Goal: Task Accomplishment & Management: Manage account settings

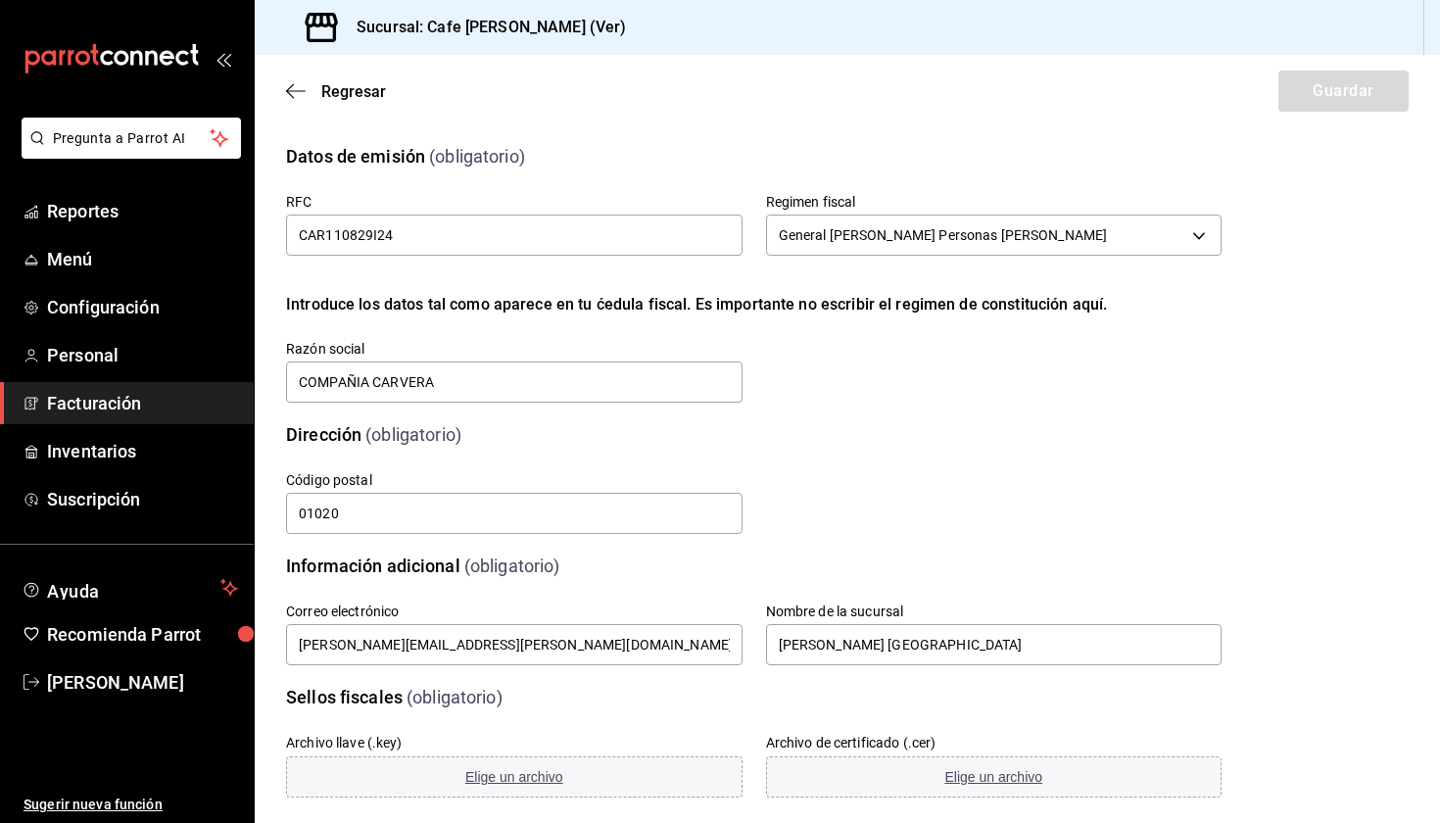
scroll to position [241, 0]
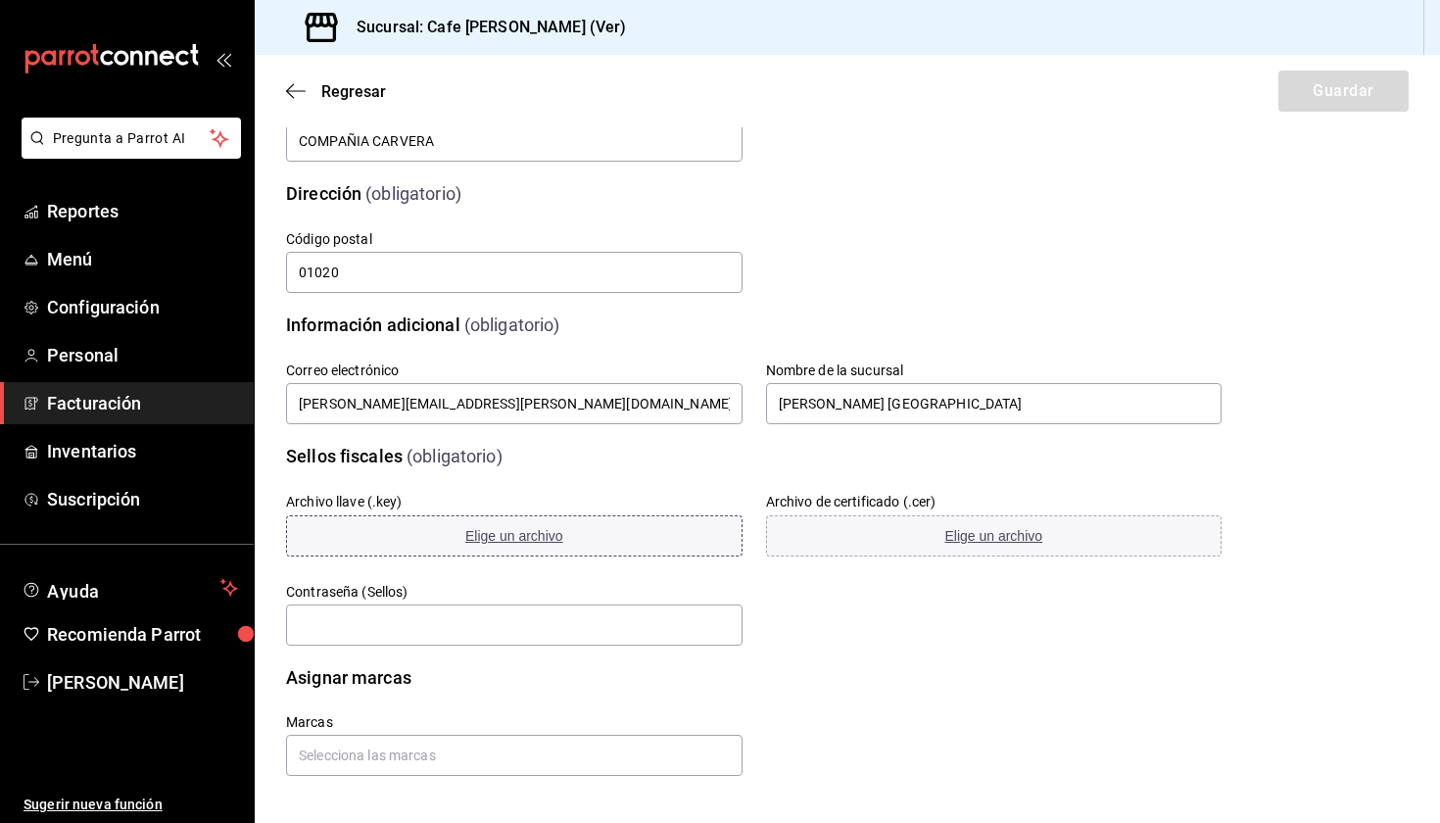
click at [417, 542] on button "Elige un archivo" at bounding box center [514, 535] width 456 height 41
click at [1011, 518] on button "Elige un archivo" at bounding box center [994, 535] width 456 height 41
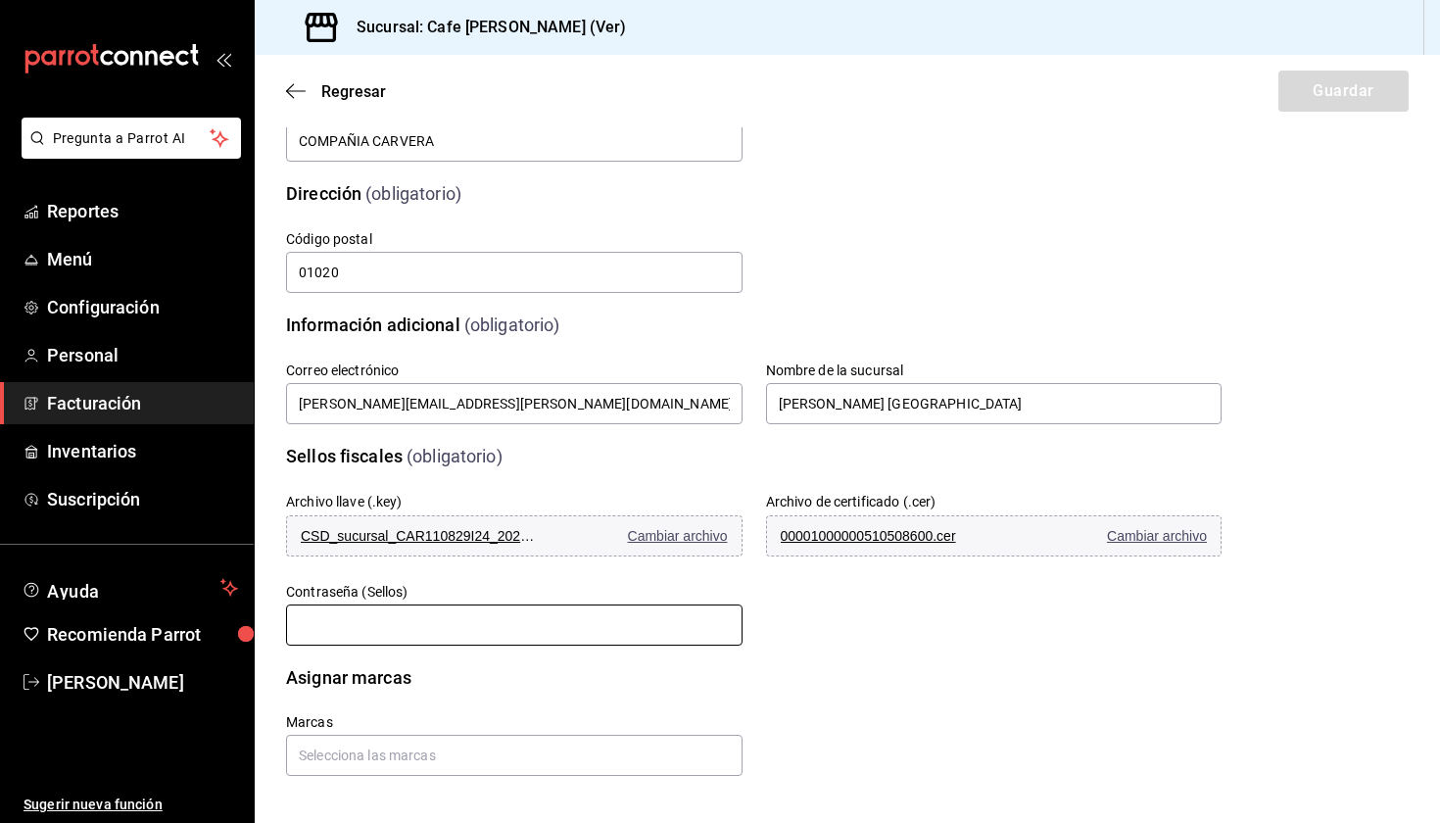
click at [380, 621] on input "text" at bounding box center [514, 624] width 456 height 41
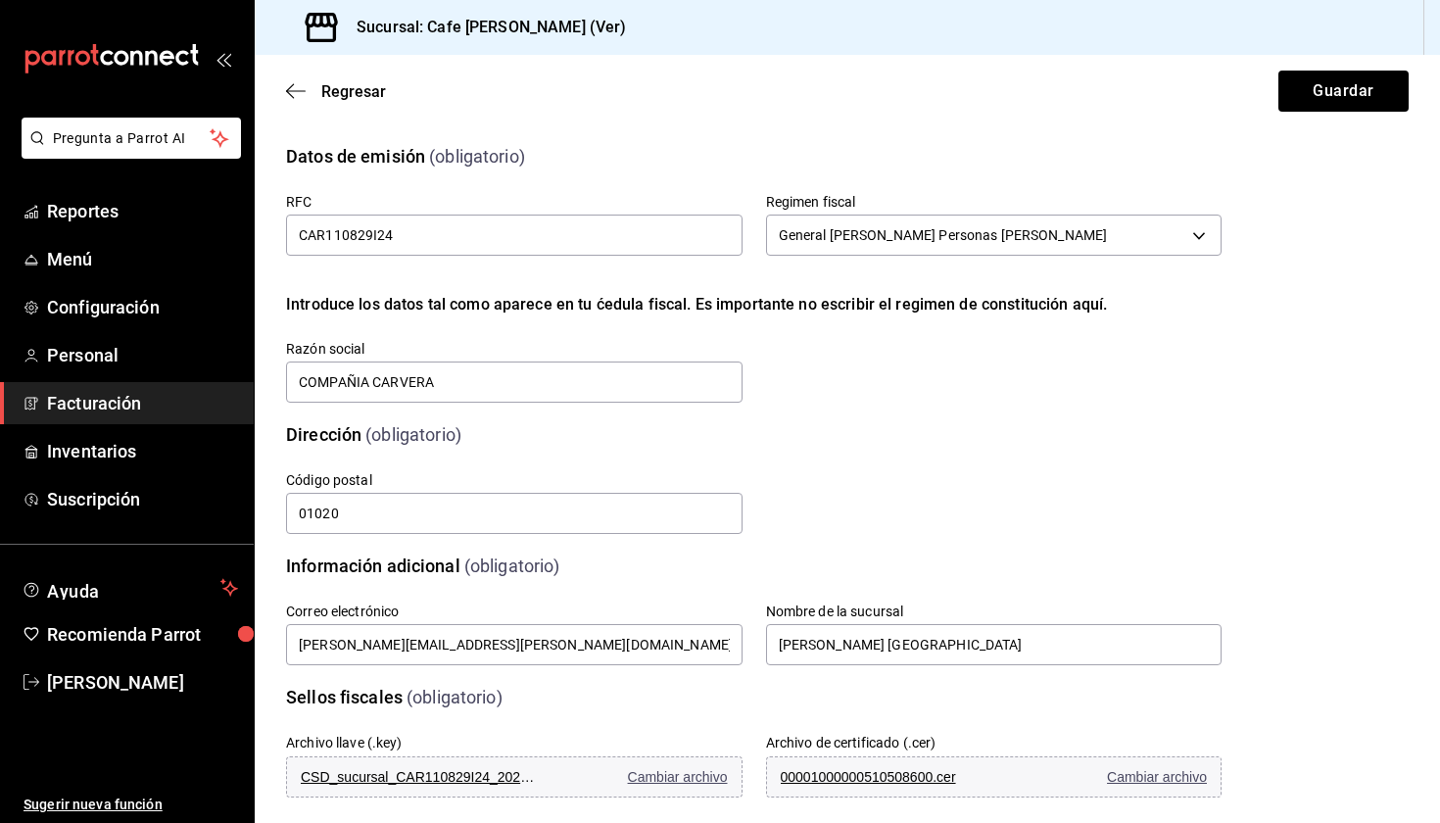
scroll to position [0, 0]
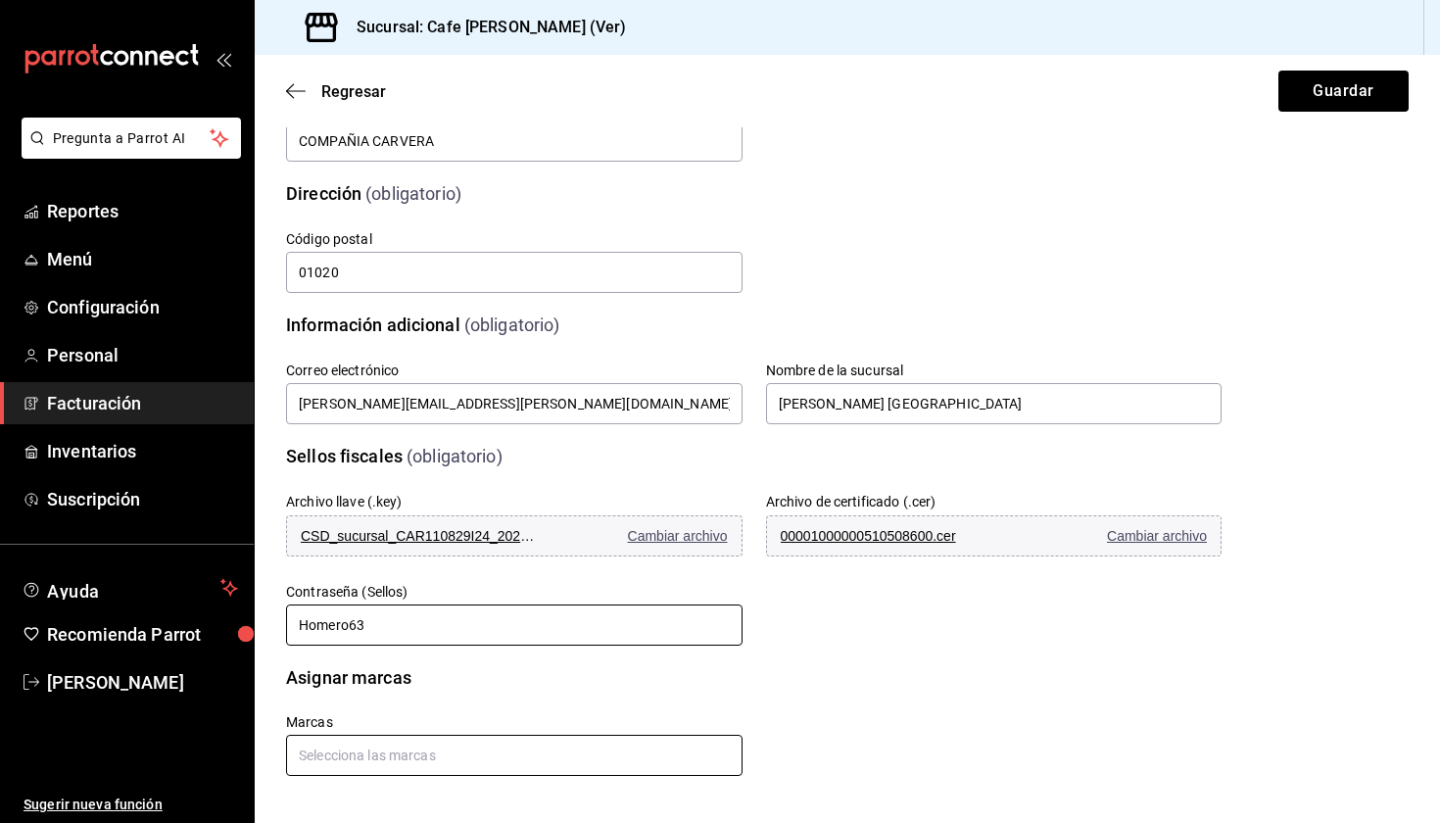
type input "Homero63"
click at [403, 741] on input "text" at bounding box center [514, 755] width 456 height 41
click at [380, 713] on li "Cafe [PERSON_NAME] - Ver" at bounding box center [514, 710] width 456 height 32
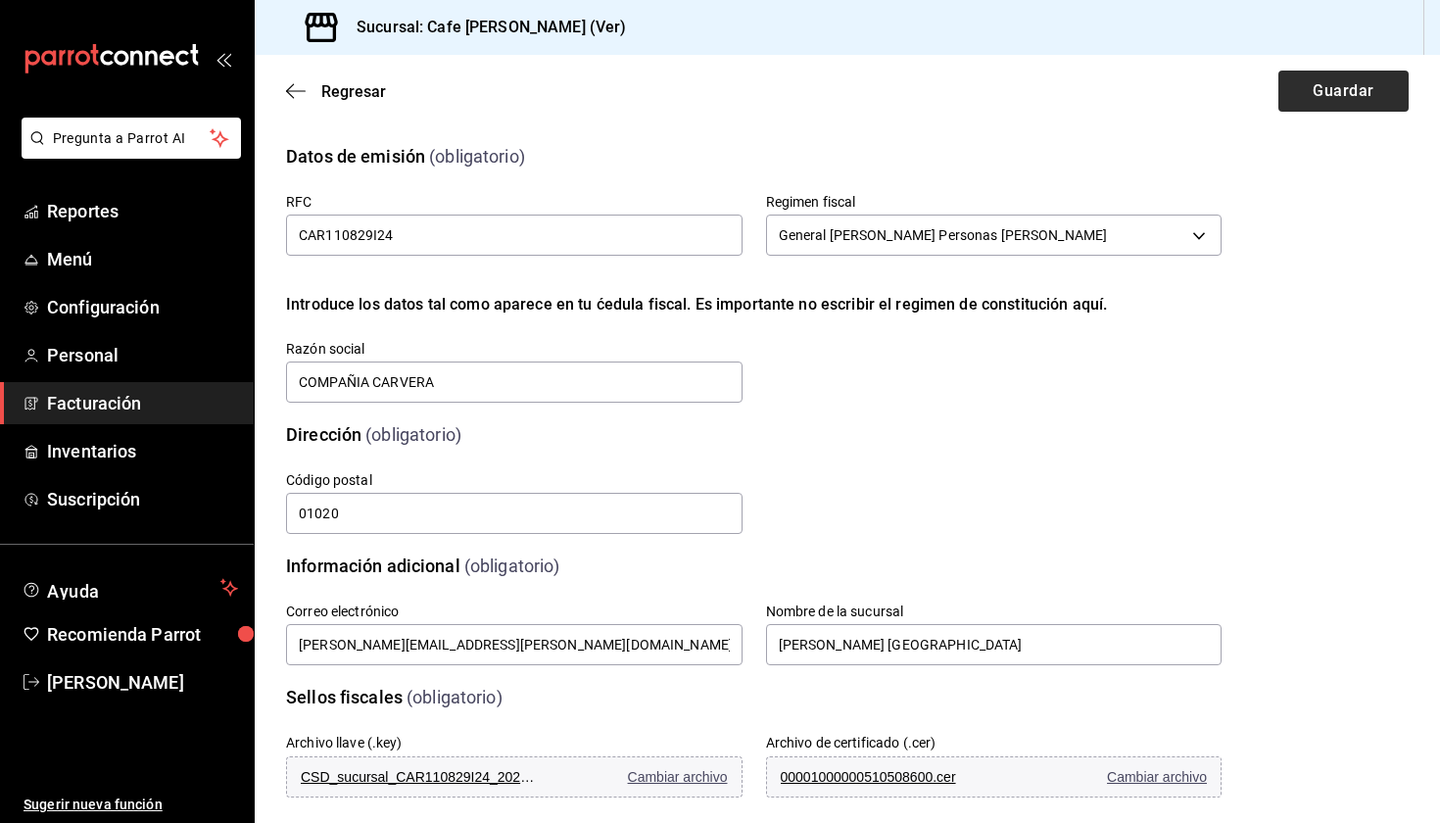
scroll to position [0, 0]
click at [1336, 99] on button "Guardar" at bounding box center [1343, 91] width 130 height 41
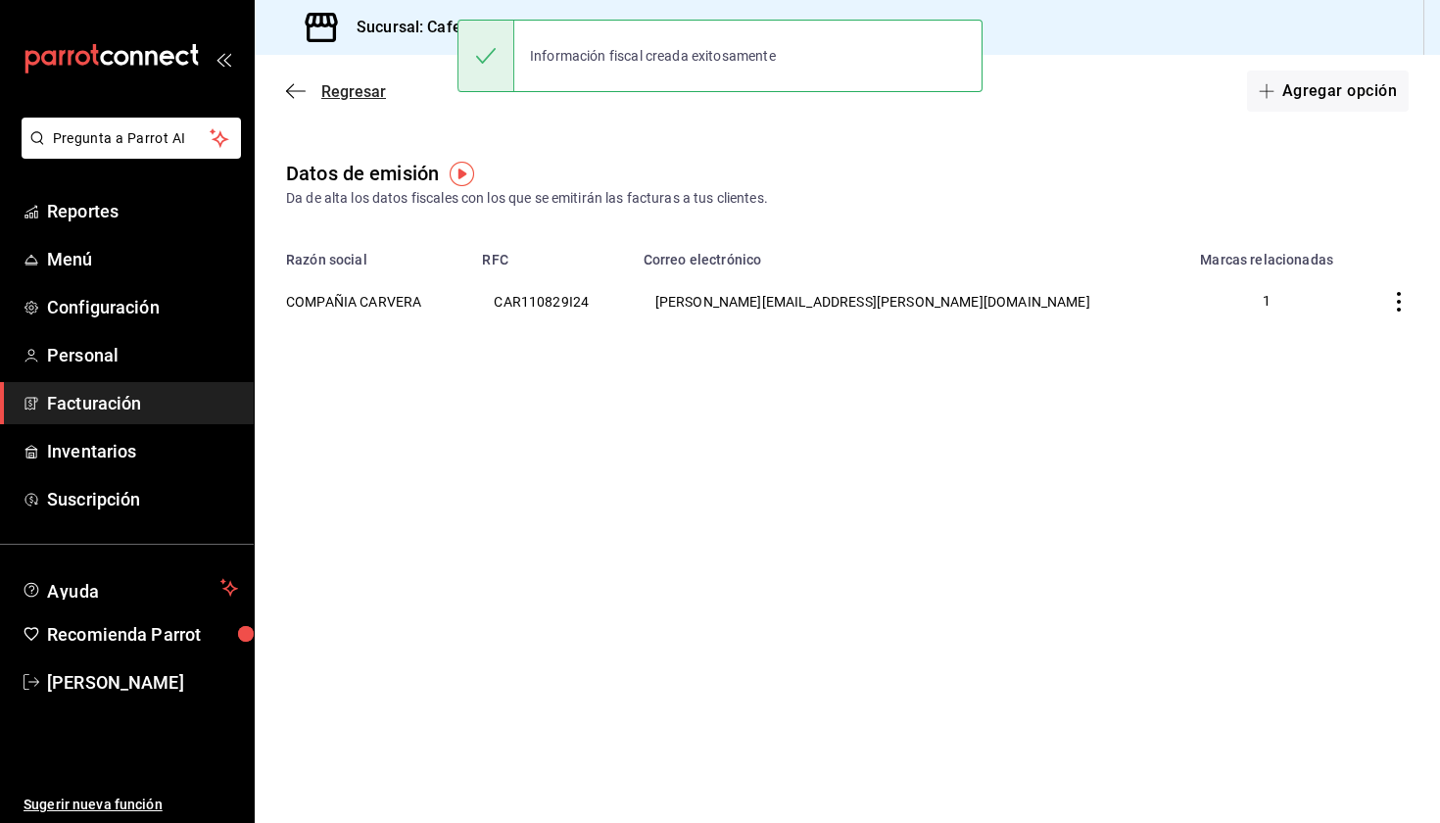
click at [302, 95] on icon "button" at bounding box center [296, 91] width 20 height 18
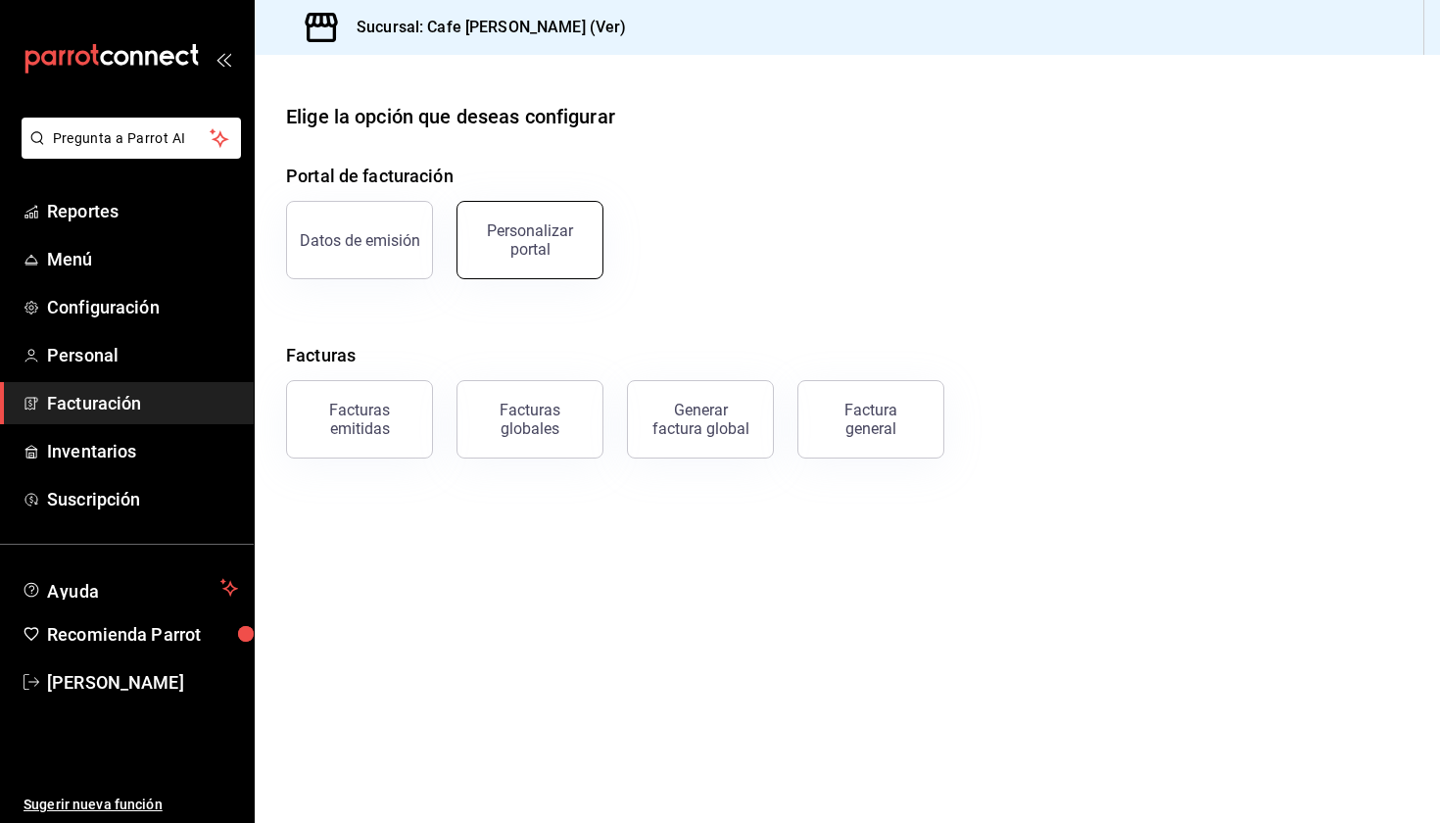
click at [538, 252] on div "Personalizar portal" at bounding box center [529, 239] width 121 height 37
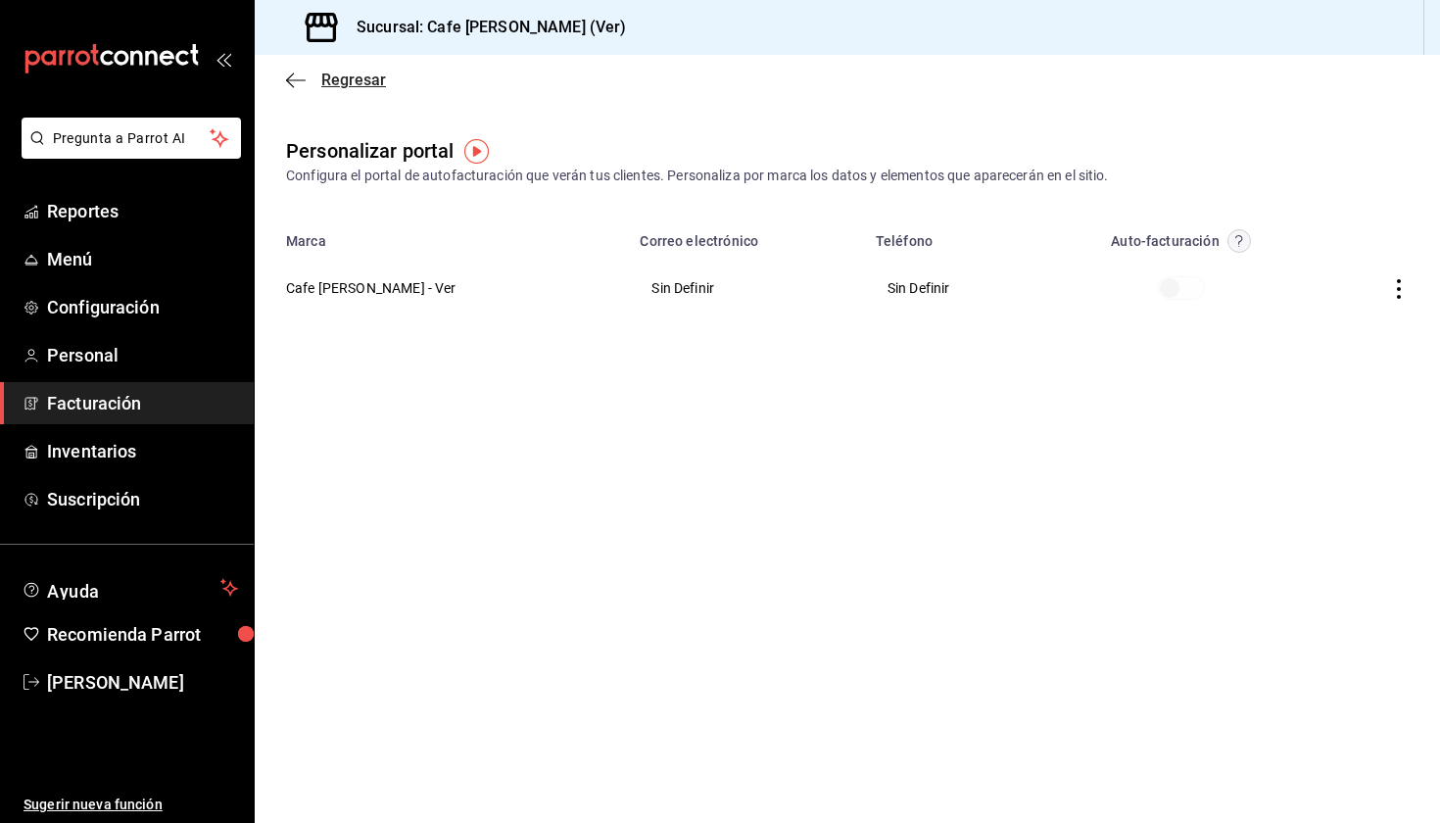
click at [287, 84] on icon "button" at bounding box center [296, 81] width 20 height 18
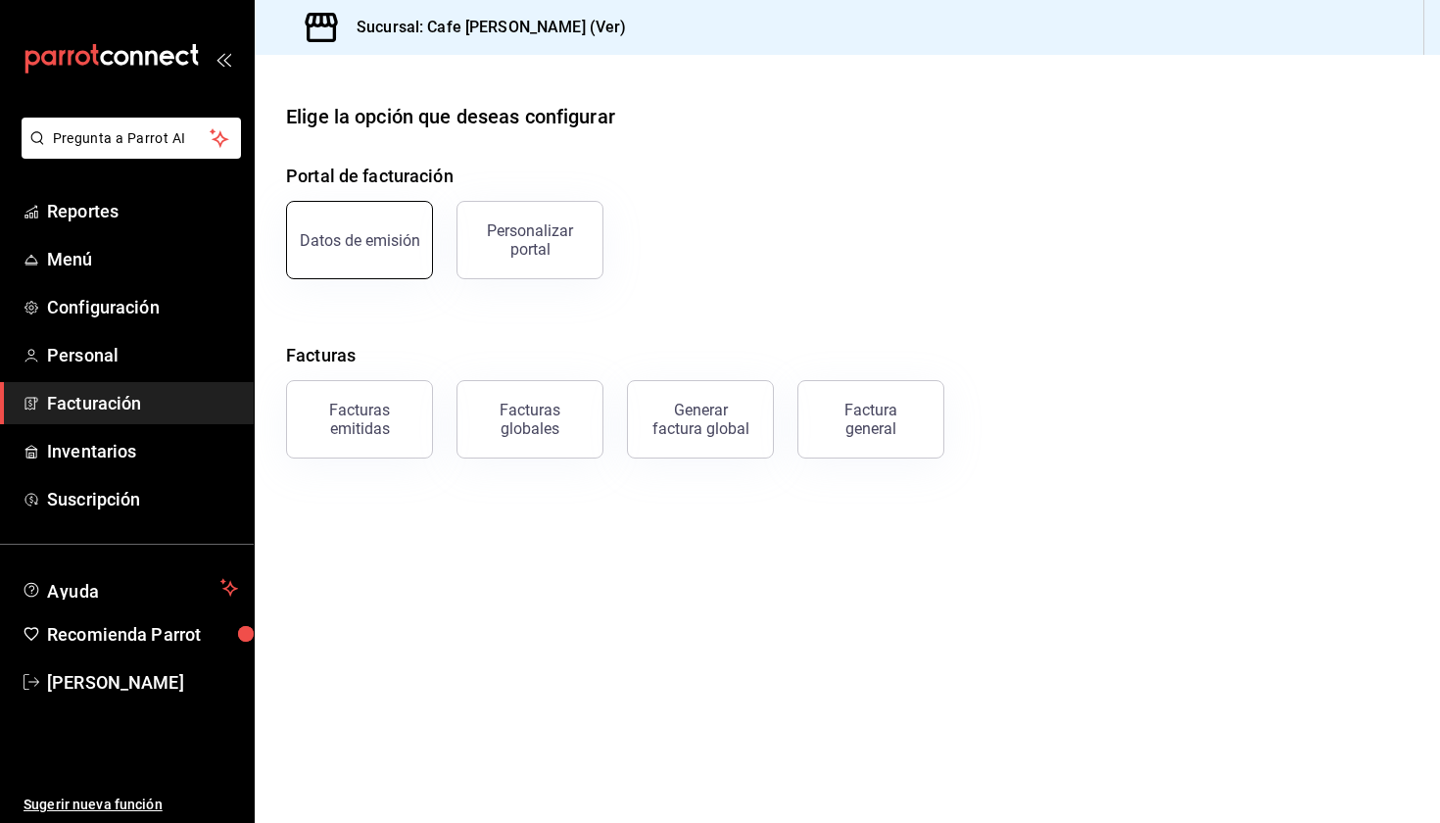
click at [360, 227] on button "Datos de emisión" at bounding box center [359, 240] width 147 height 78
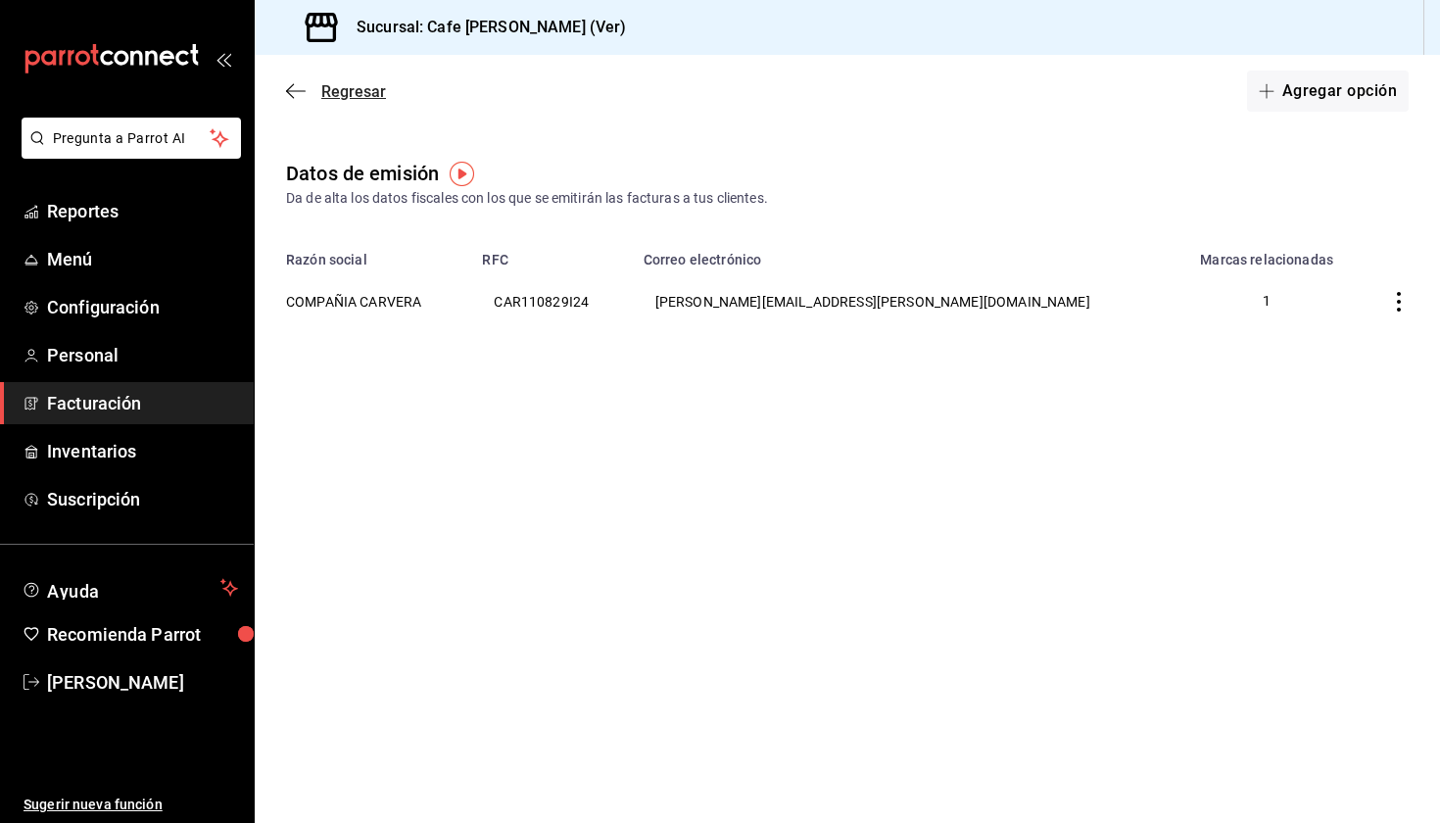
click at [288, 83] on icon "button" at bounding box center [296, 91] width 20 height 18
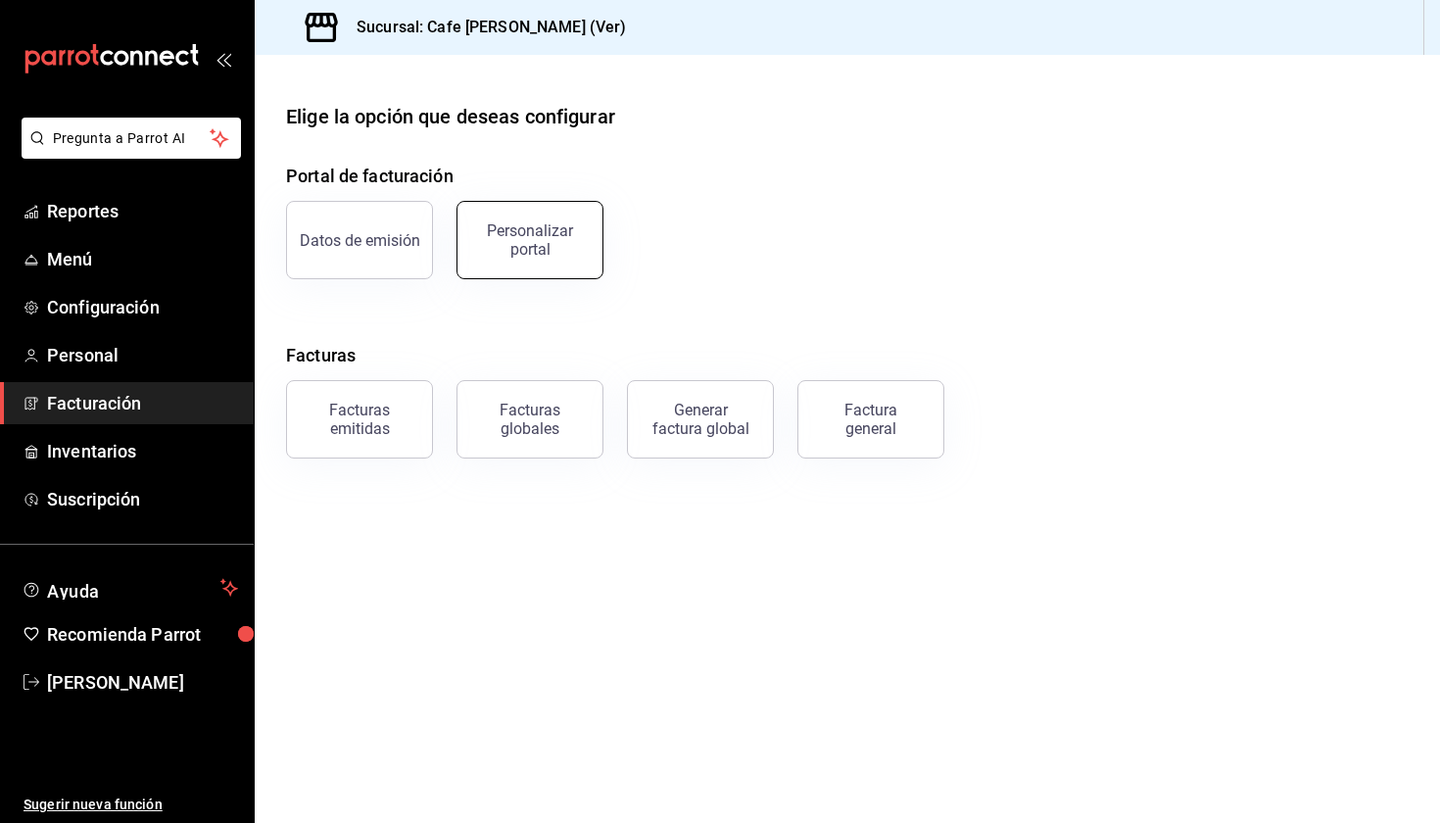
click at [548, 221] on button "Personalizar portal" at bounding box center [529, 240] width 147 height 78
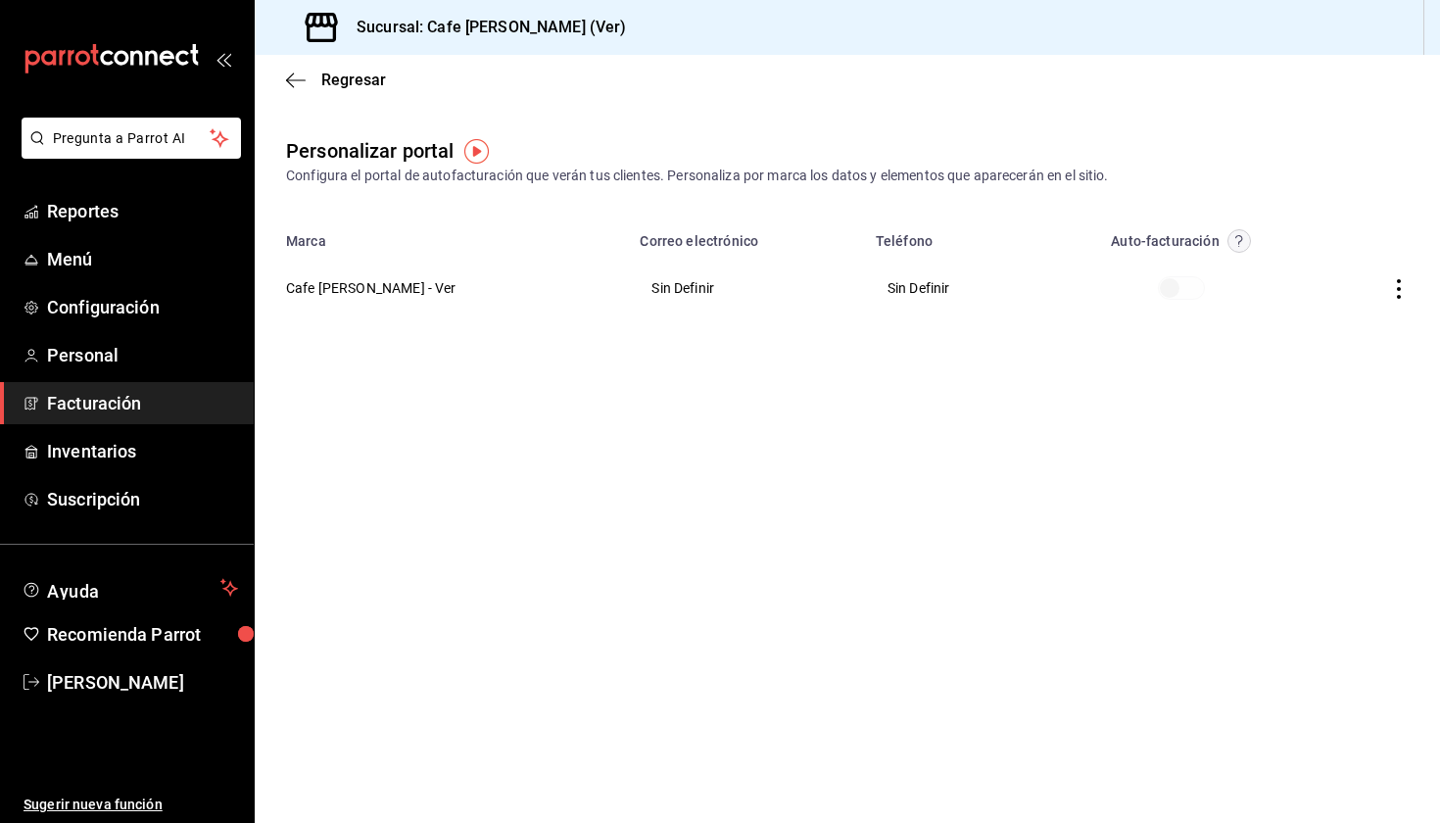
click at [1393, 294] on icon "button" at bounding box center [1399, 289] width 20 height 20
click at [1312, 270] on li "Editar" at bounding box center [1311, 264] width 196 height 50
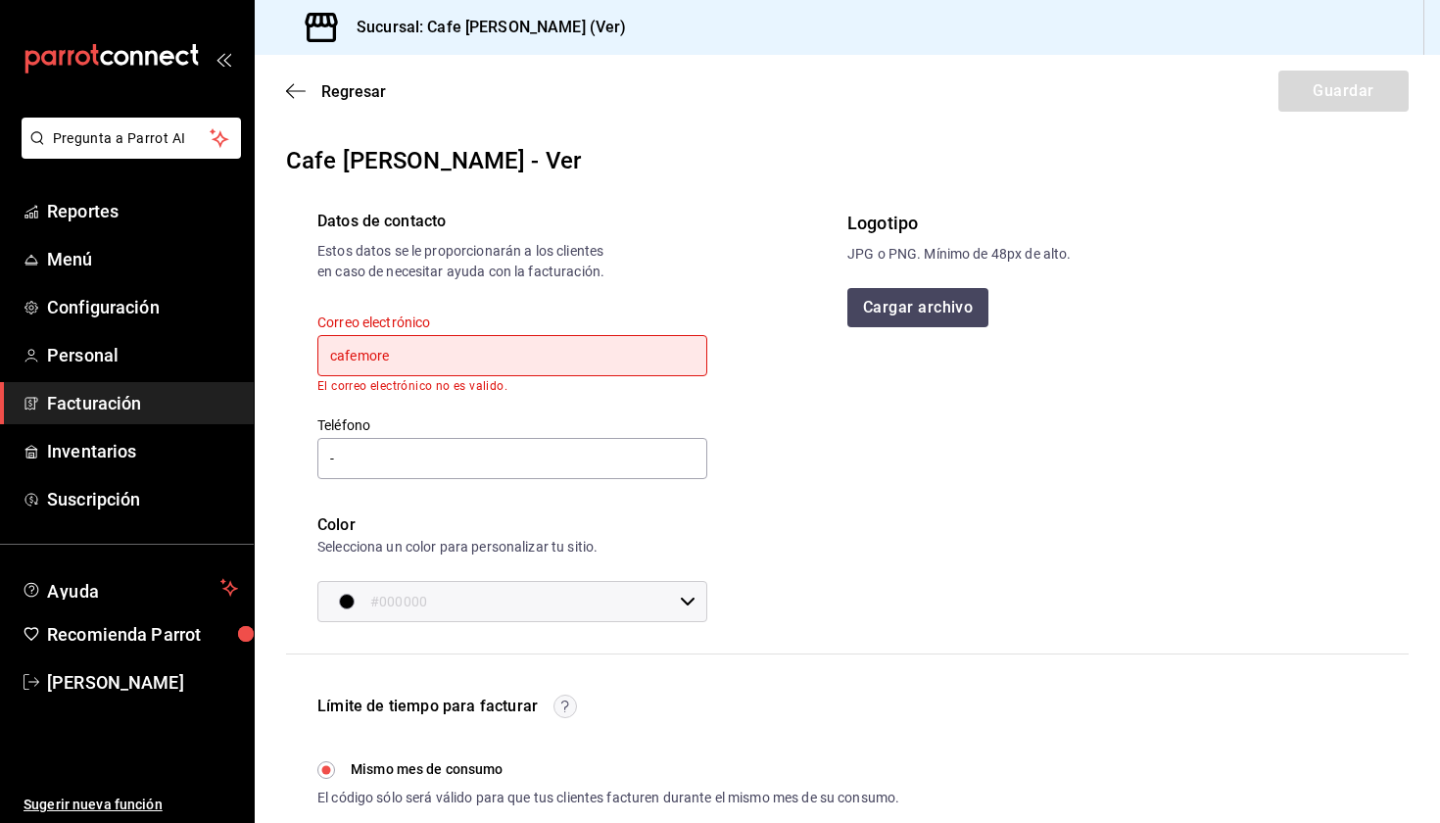
type input "cafemoret"
type input "[EMAIL_ADDRESS][DOMAIN_NAME]"
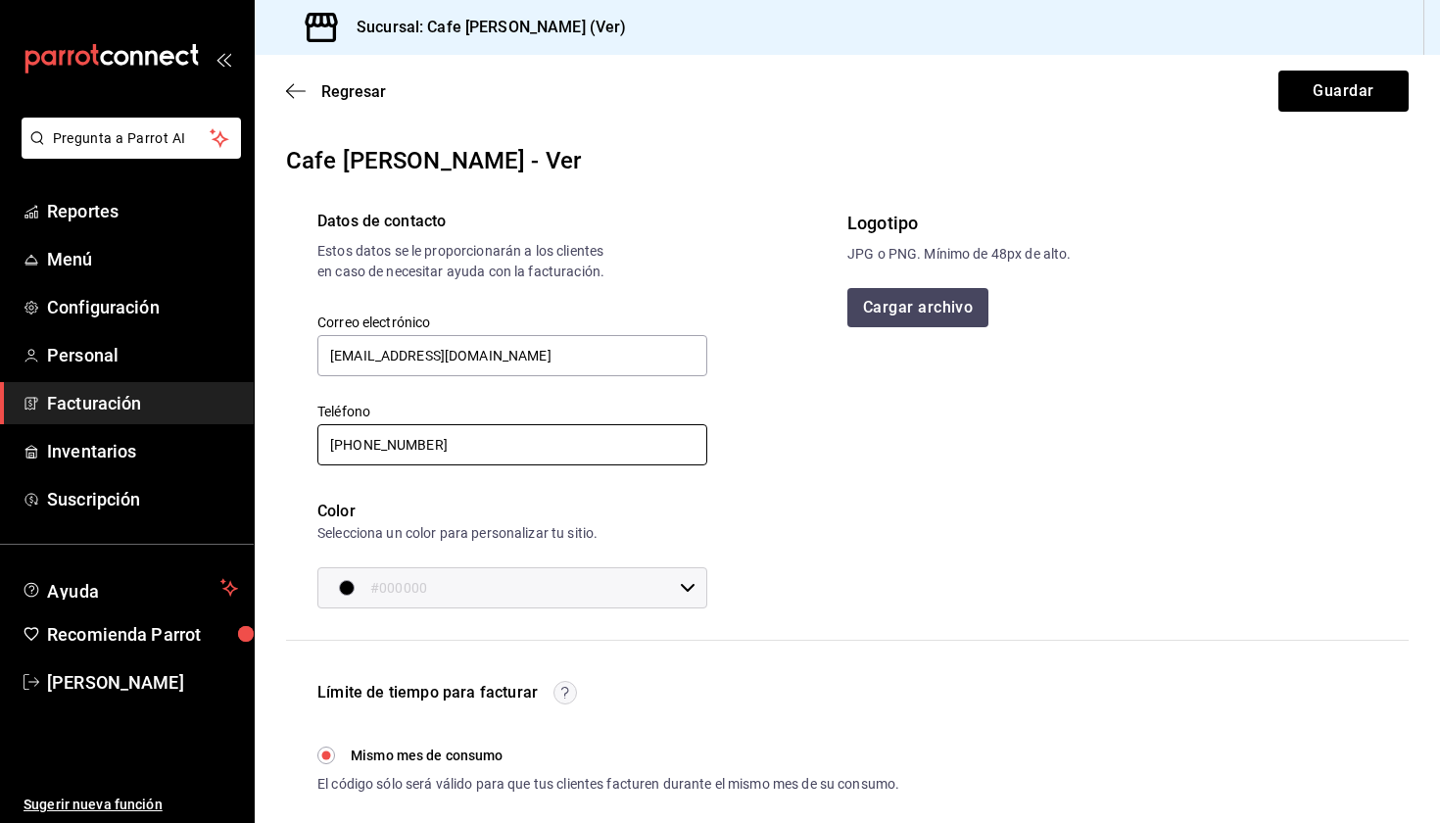
type input "[PHONE_NUMBER]"
click at [911, 316] on button "Cargar archivo" at bounding box center [918, 307] width 143 height 39
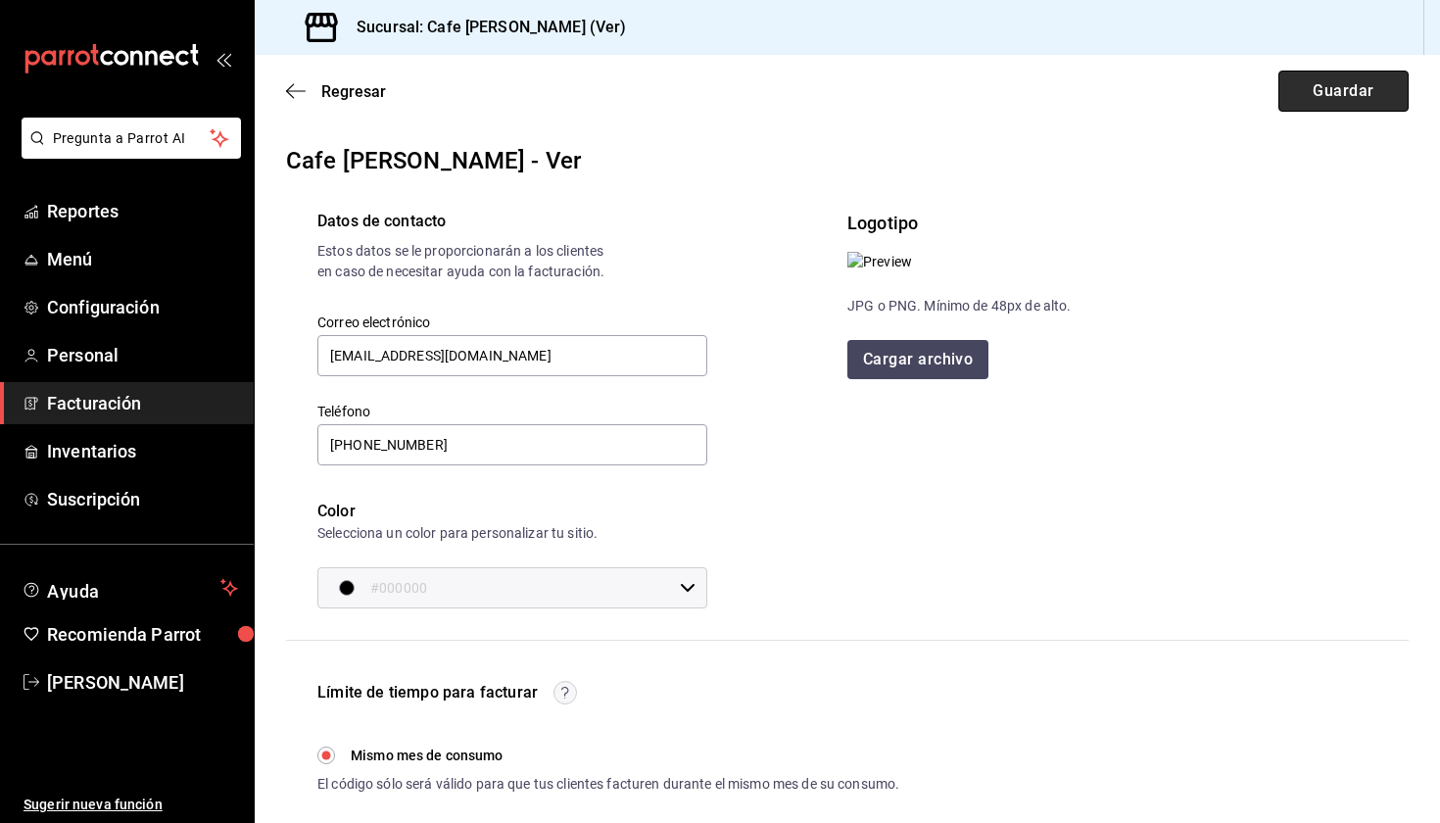
click at [1328, 87] on button "Guardar" at bounding box center [1343, 91] width 130 height 41
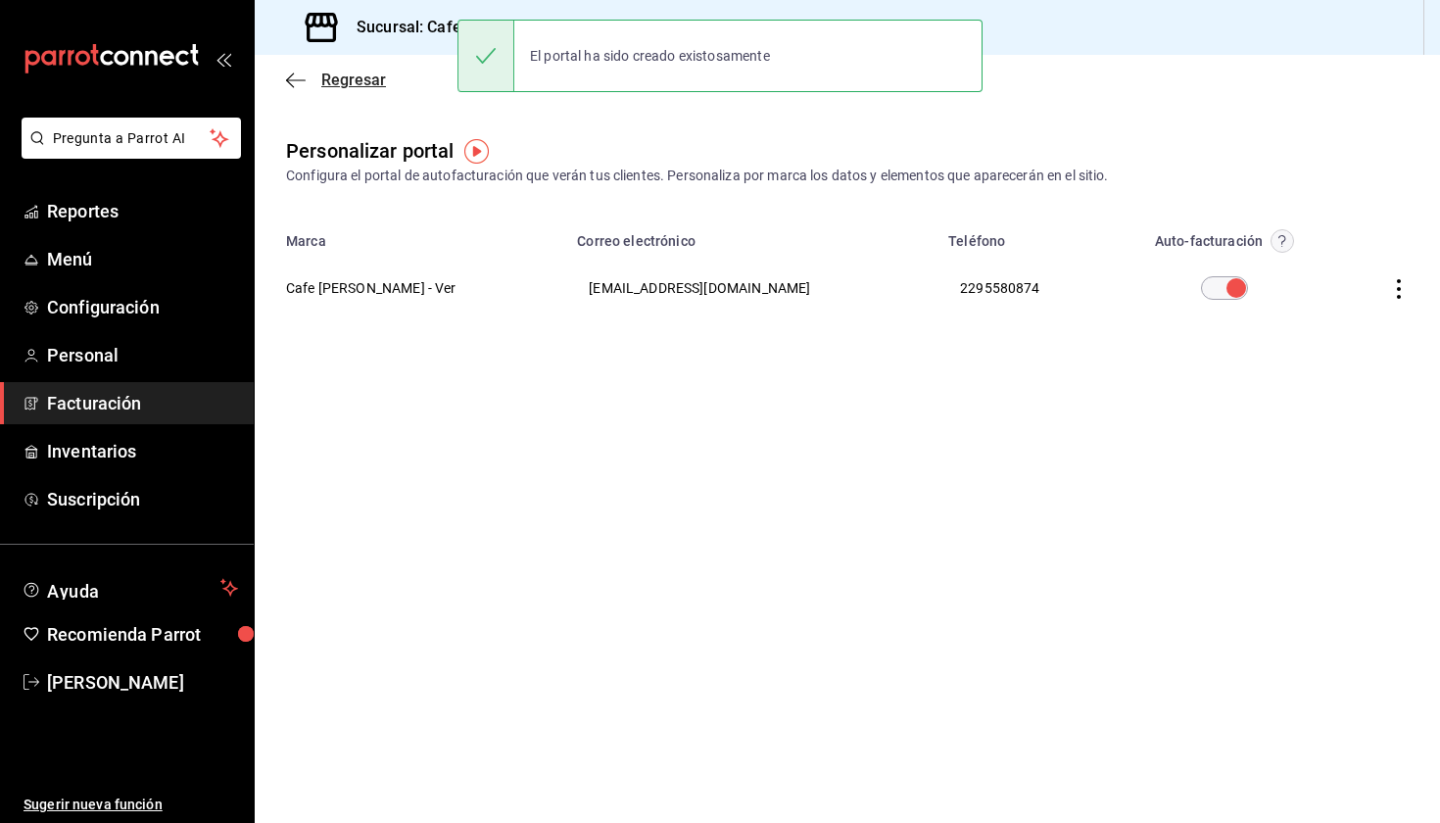
click at [297, 75] on icon "button" at bounding box center [296, 81] width 20 height 18
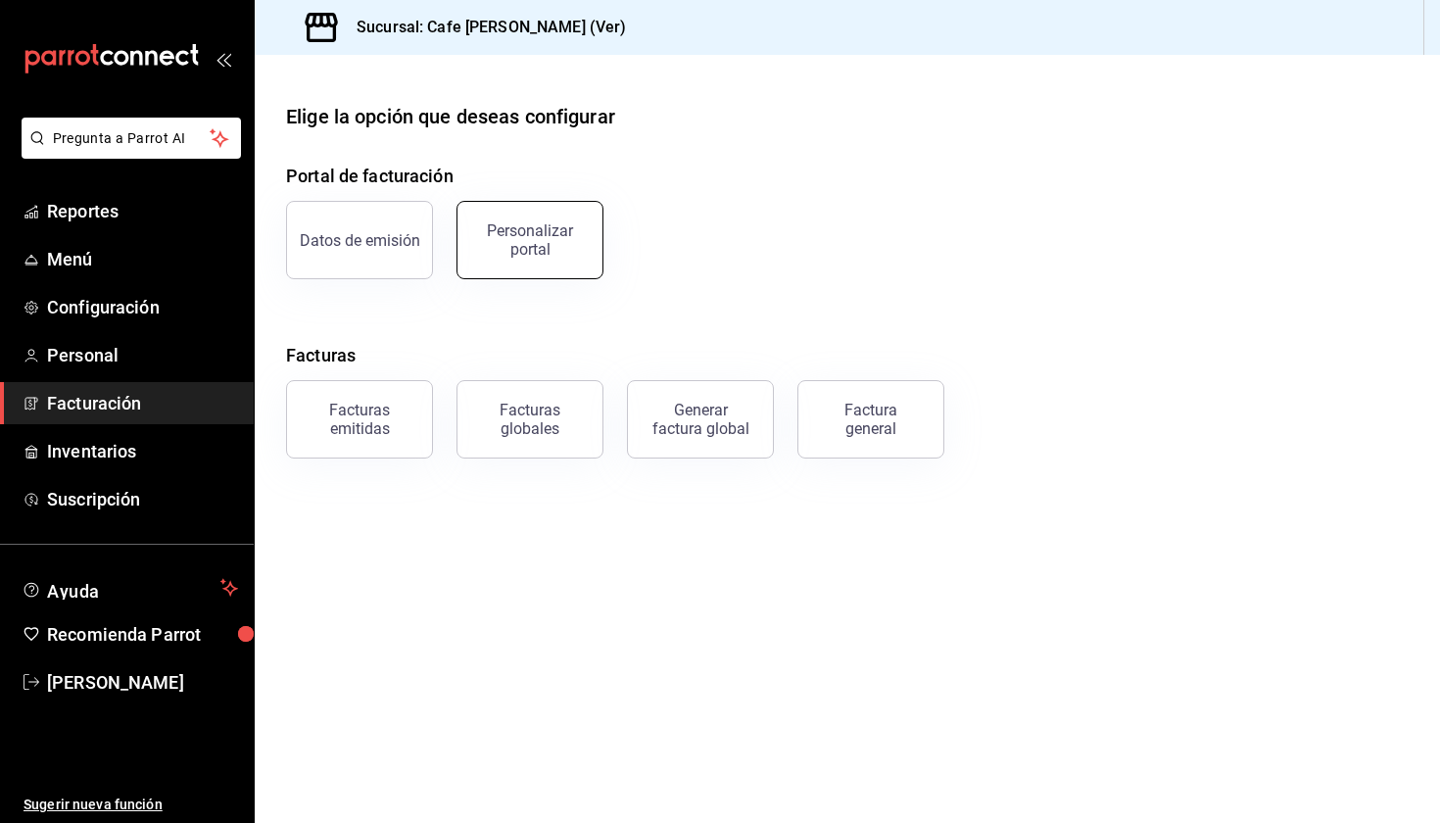
click at [552, 239] on div "Personalizar portal" at bounding box center [529, 239] width 121 height 37
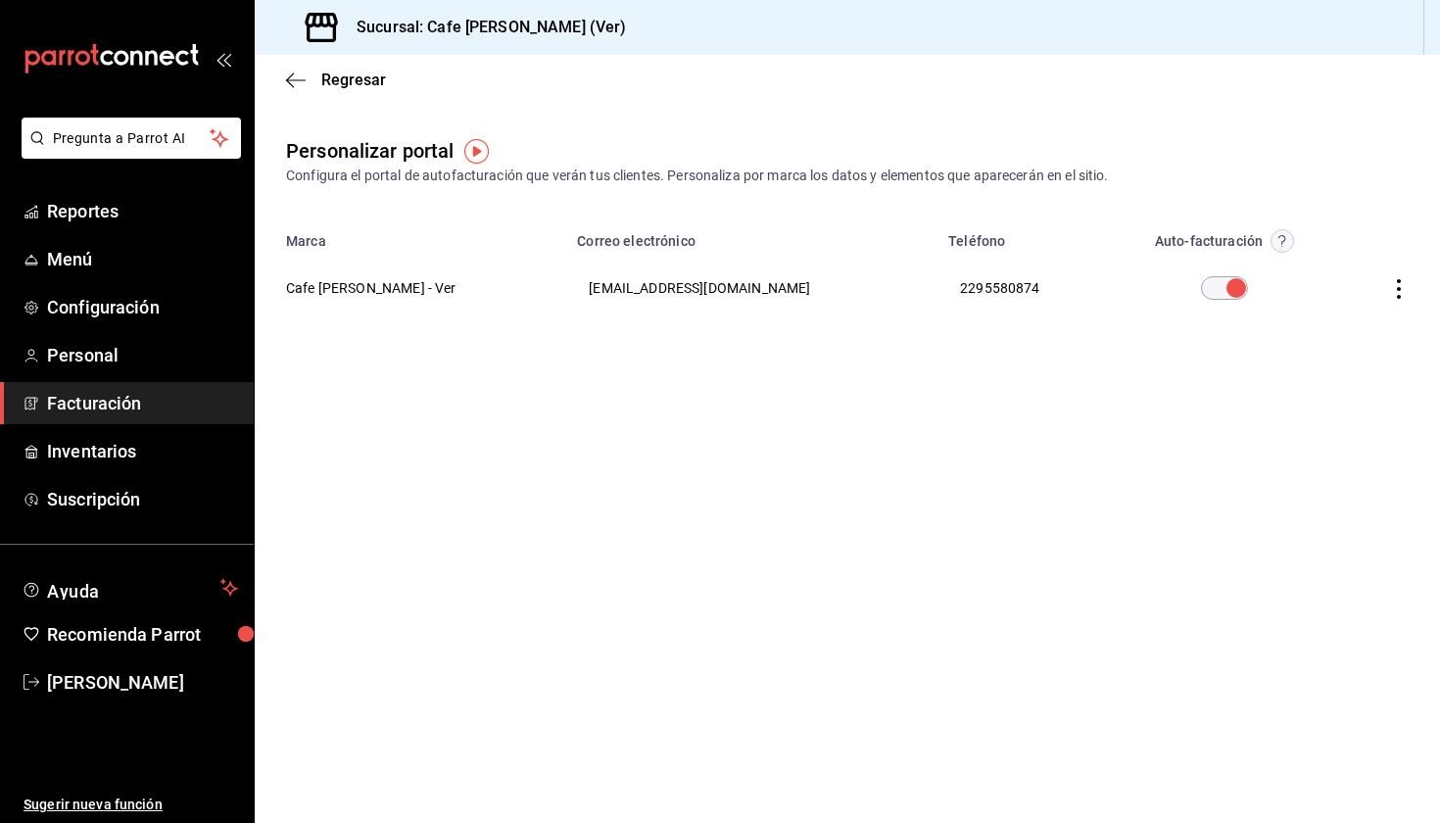
click at [282, 72] on div "Regresar" at bounding box center [847, 80] width 1185 height 50
click at [297, 79] on icon "button" at bounding box center [296, 79] width 20 height 1
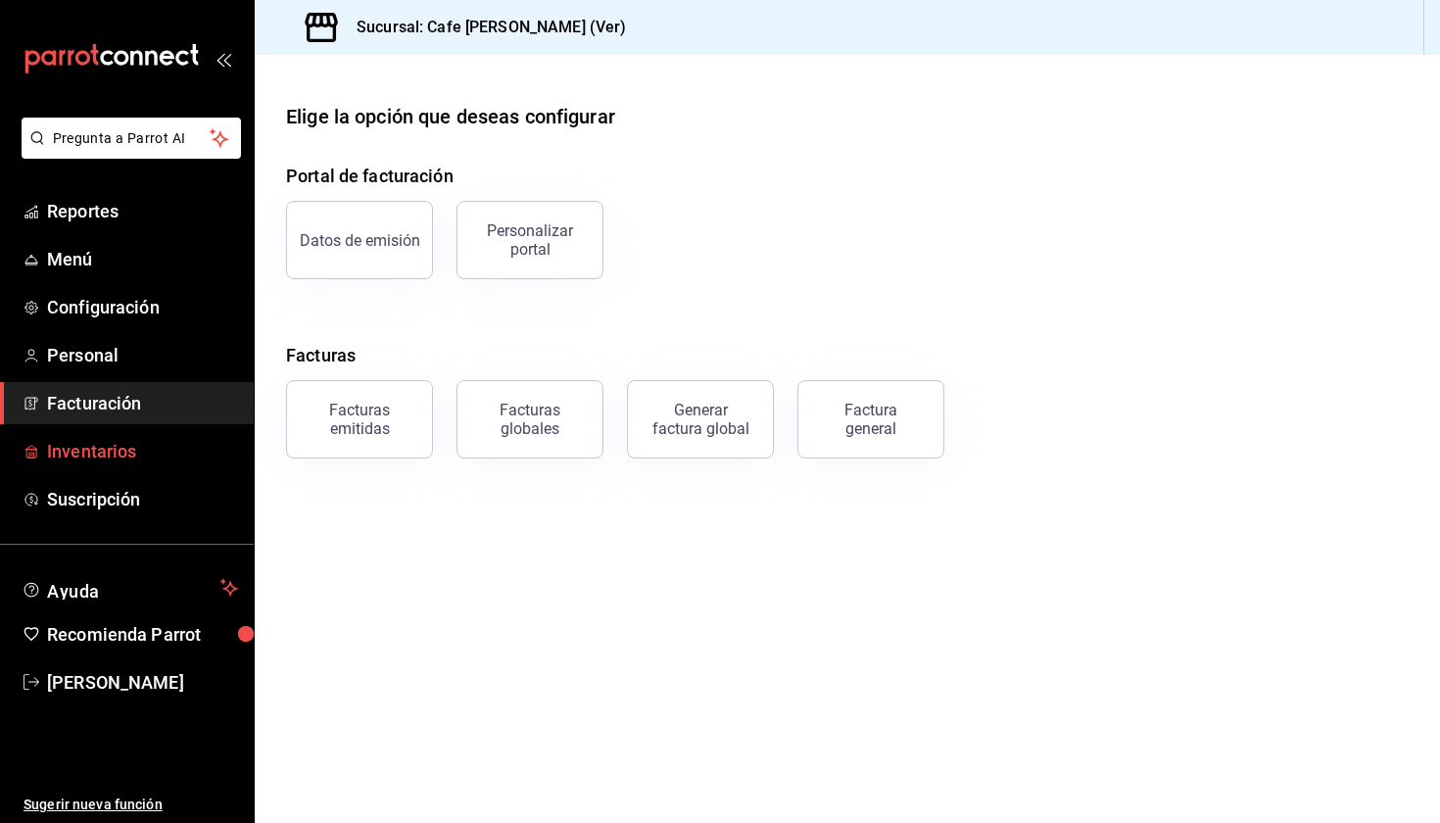
click at [118, 451] on span "Inventarios" at bounding box center [142, 451] width 191 height 26
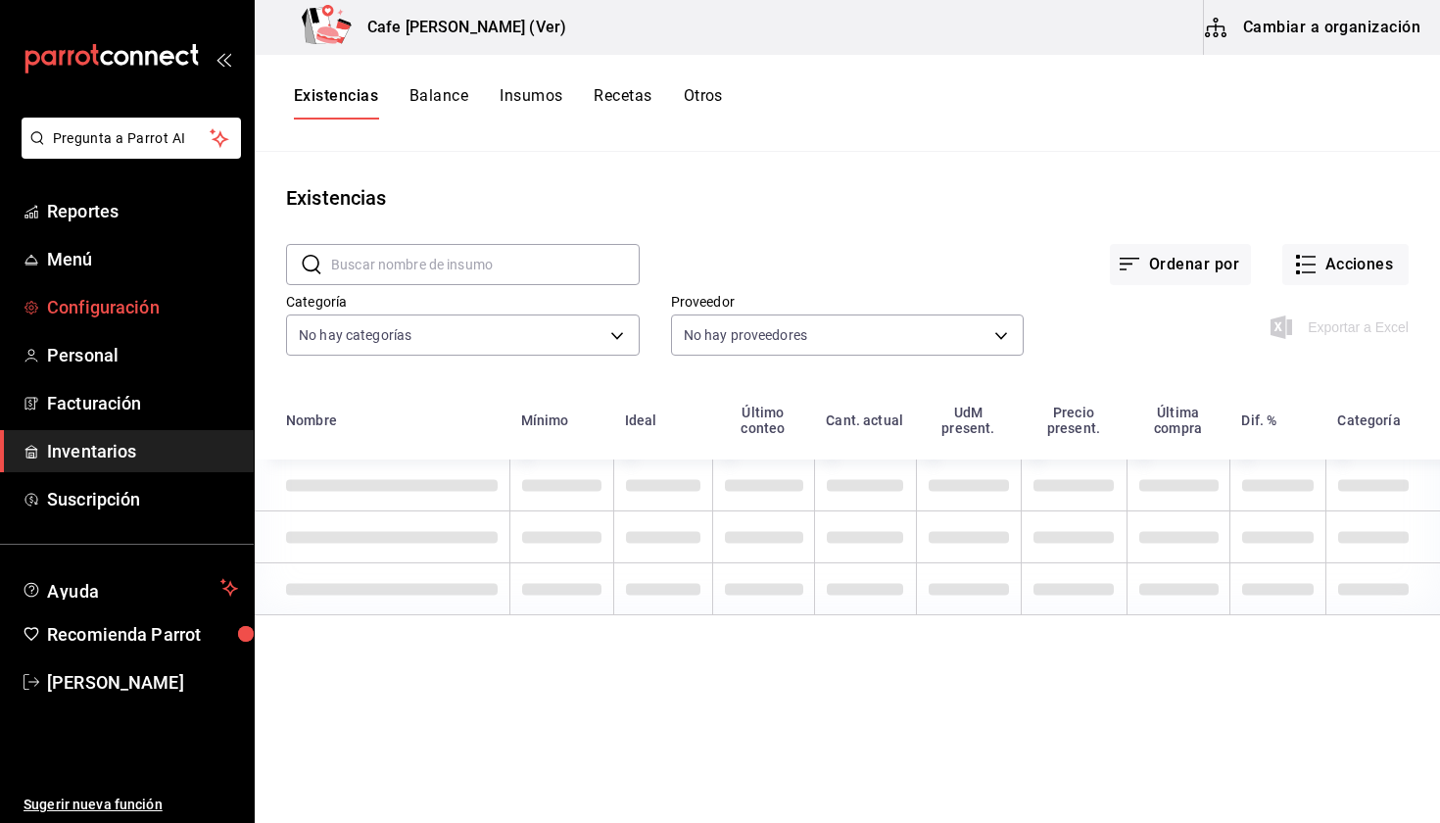
click at [109, 314] on span "Configuración" at bounding box center [142, 307] width 191 height 26
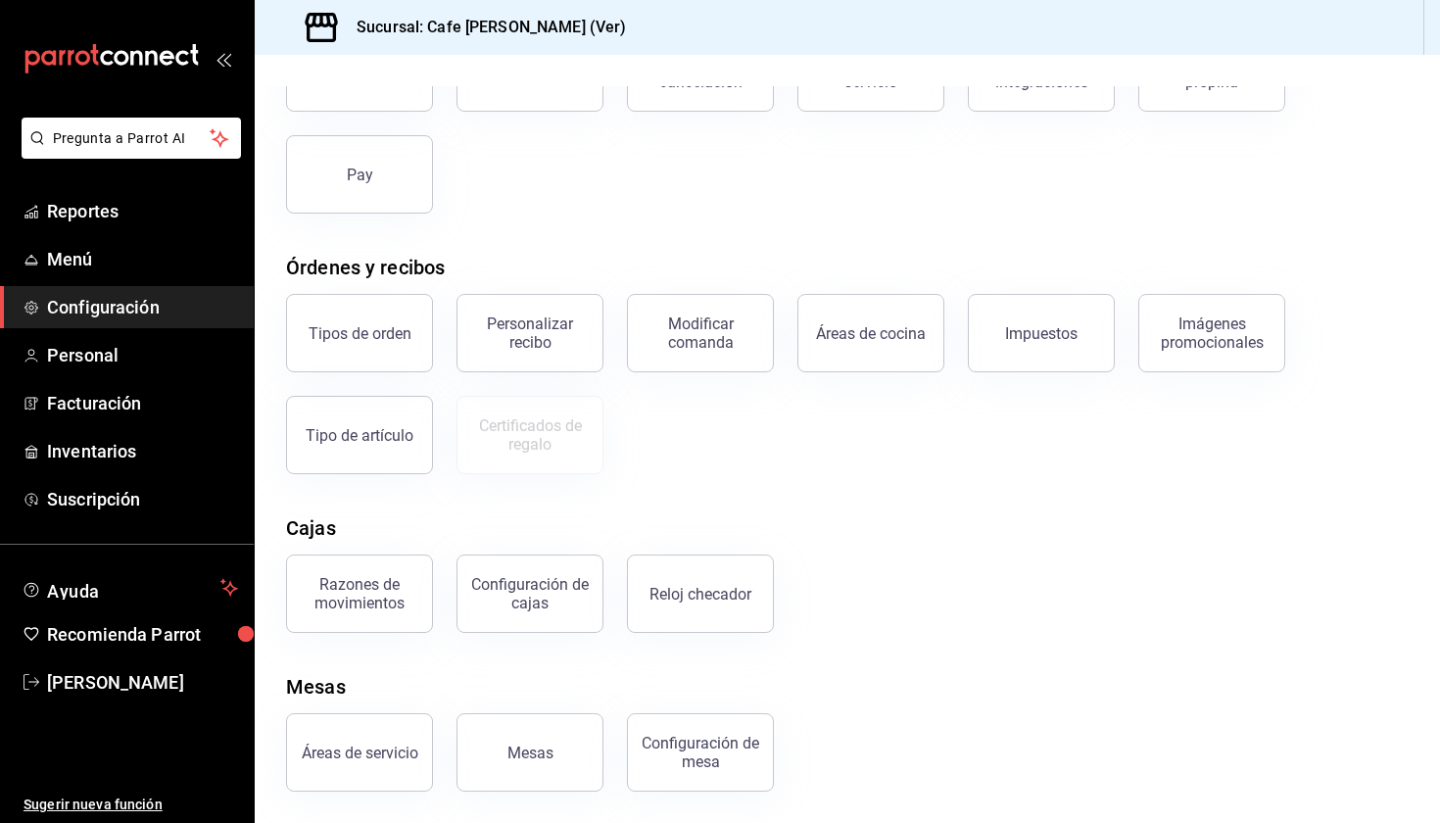
scroll to position [170, 0]
click at [357, 336] on div "Tipos de orden" at bounding box center [360, 333] width 103 height 19
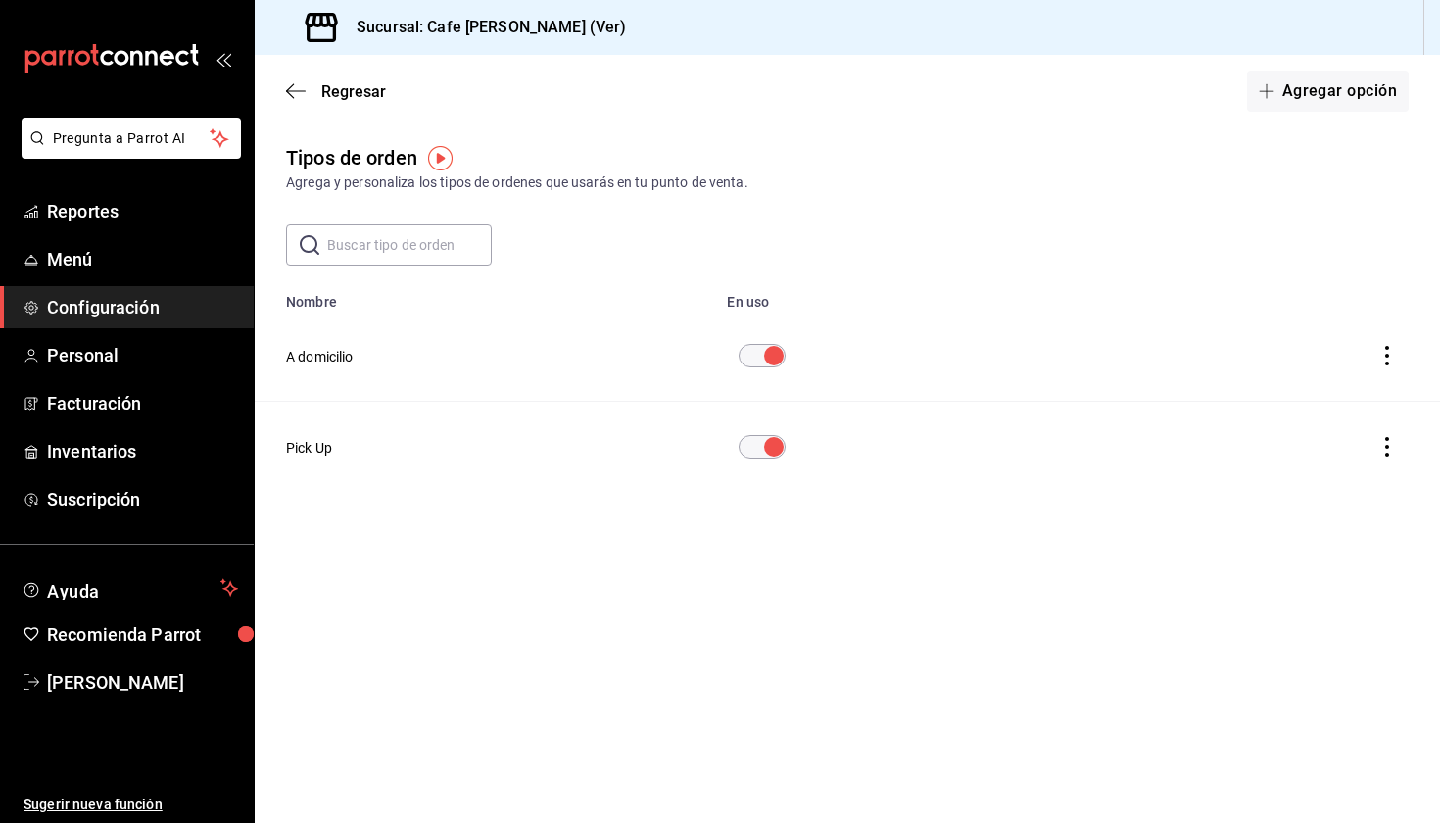
click at [781, 355] on input "diningOptionTable" at bounding box center [774, 356] width 71 height 24
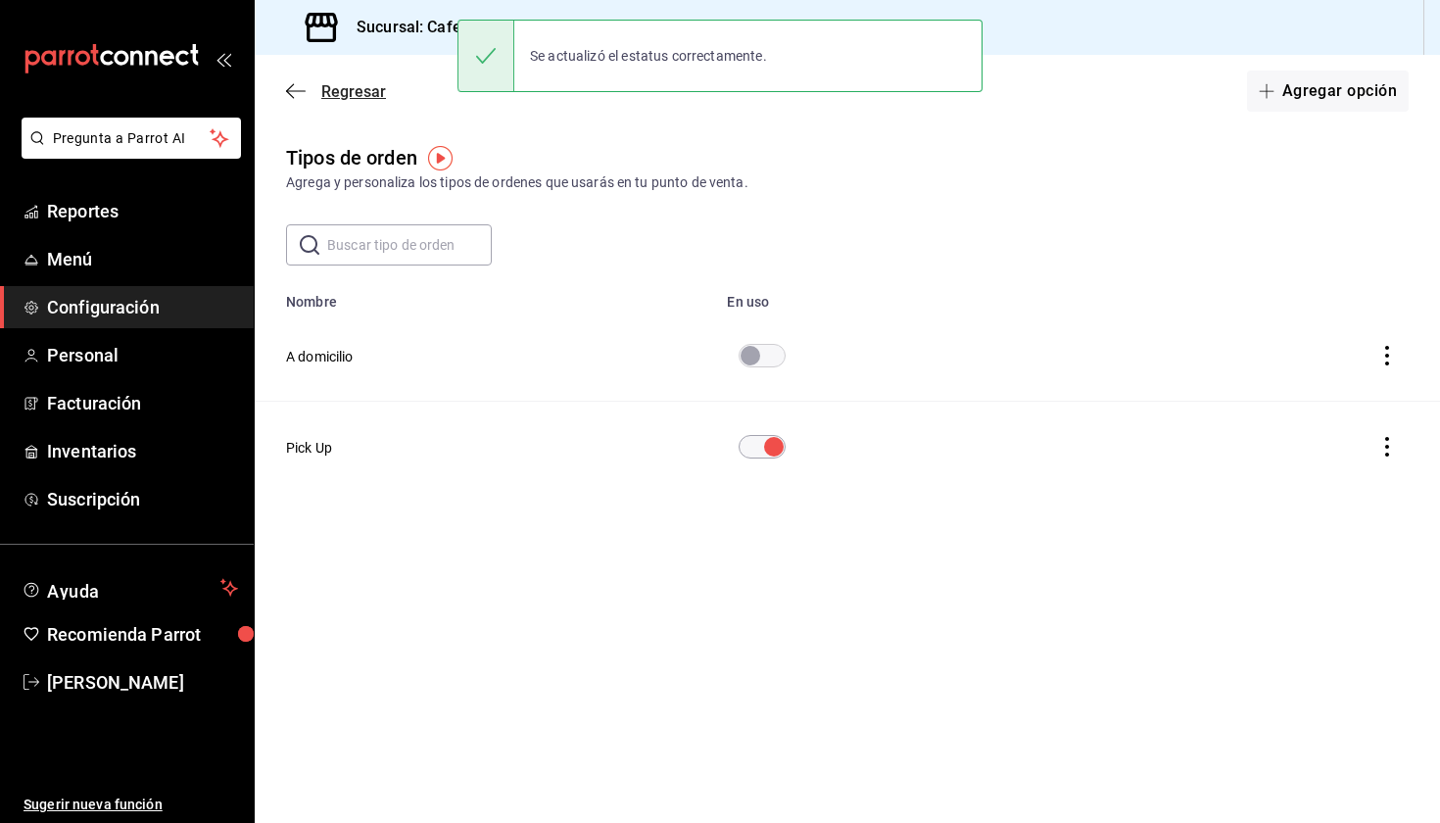
click at [296, 86] on icon "button" at bounding box center [296, 91] width 20 height 18
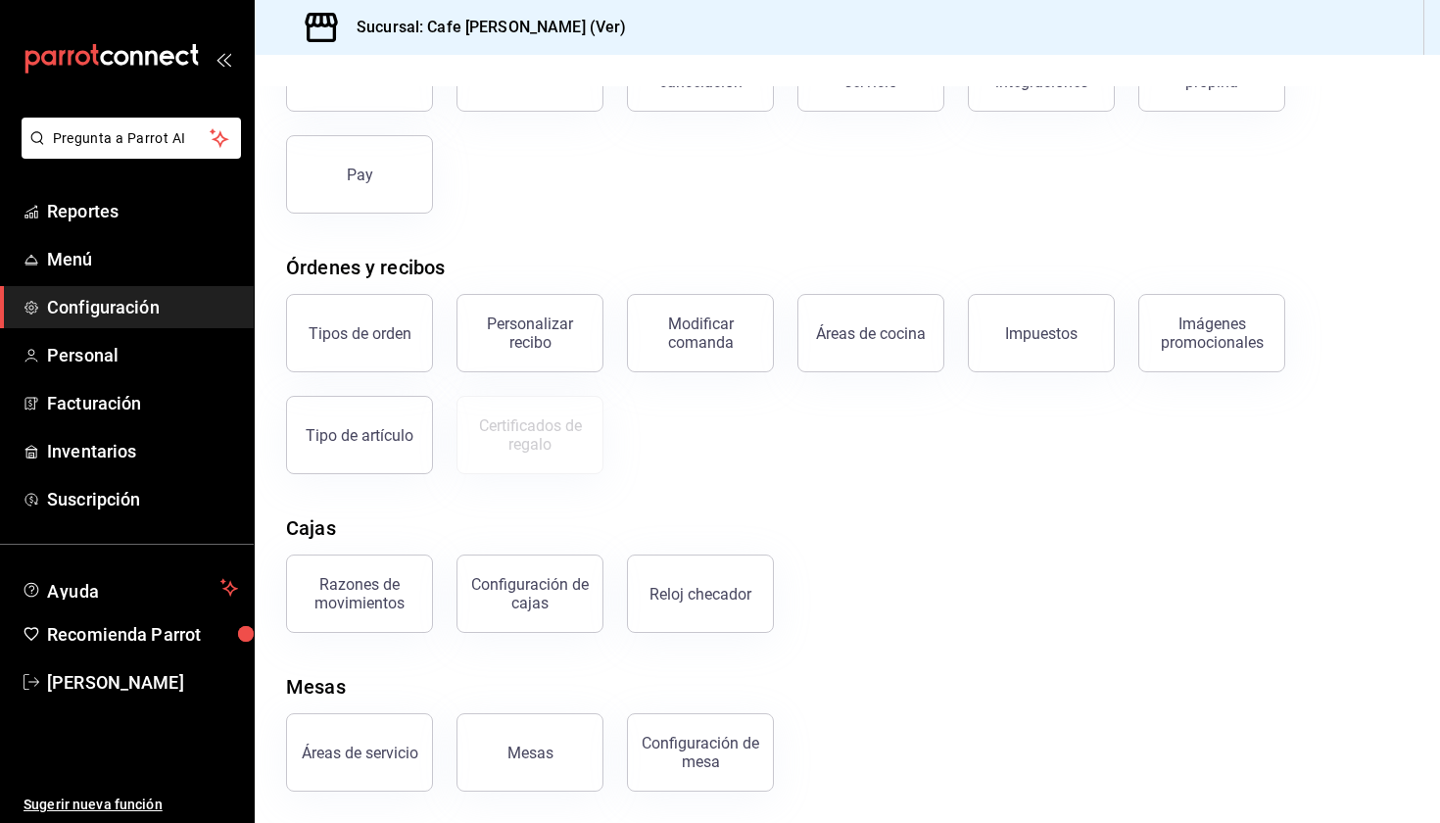
scroll to position [170, 0]
click at [492, 628] on button "Configuración de cajas" at bounding box center [529, 593] width 147 height 78
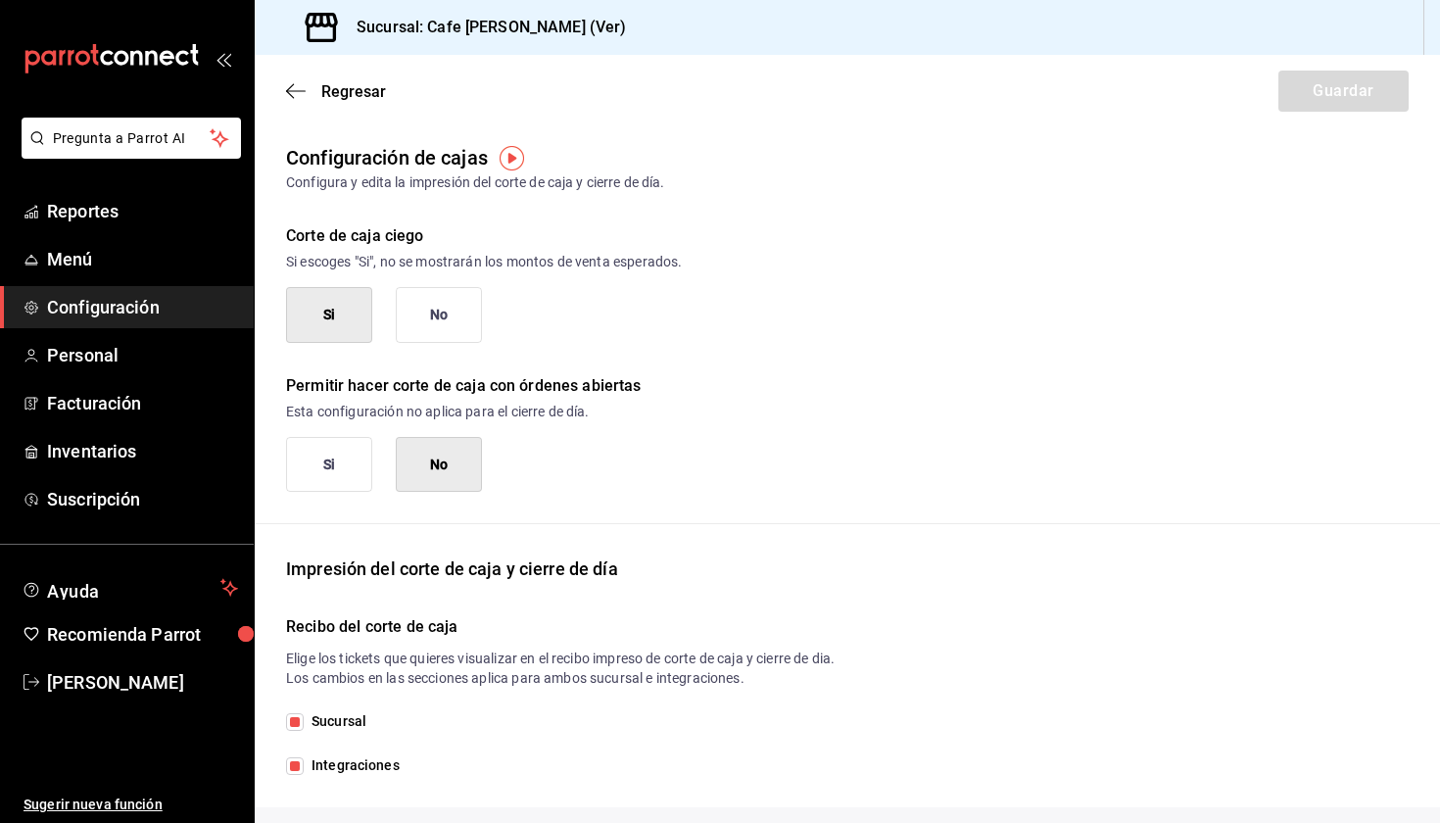
click at [283, 91] on div "Regresar Guardar" at bounding box center [847, 91] width 1185 height 72
click at [303, 85] on icon "button" at bounding box center [296, 91] width 20 height 18
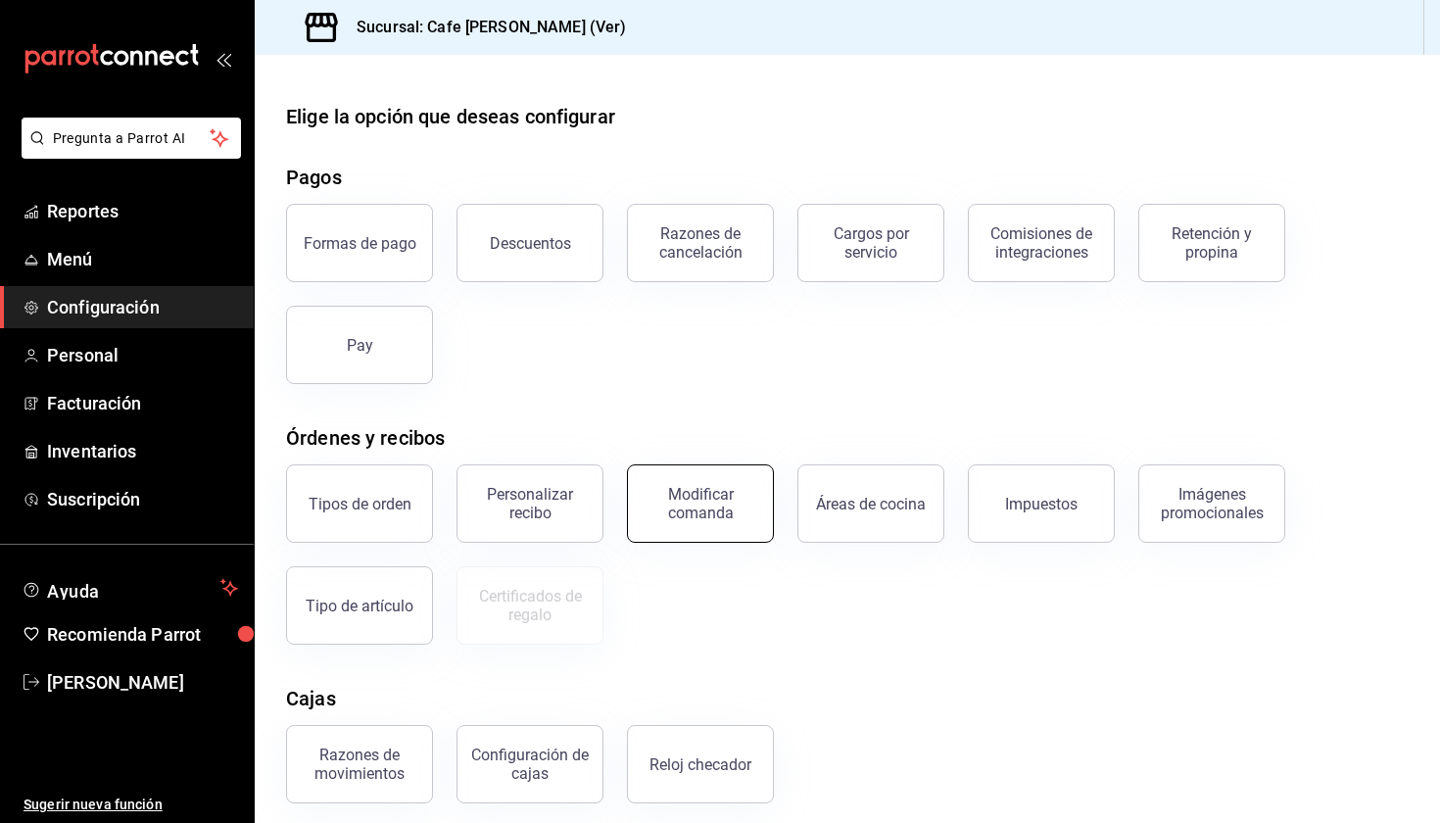
click at [742, 512] on div "Modificar comanda" at bounding box center [700, 503] width 121 height 37
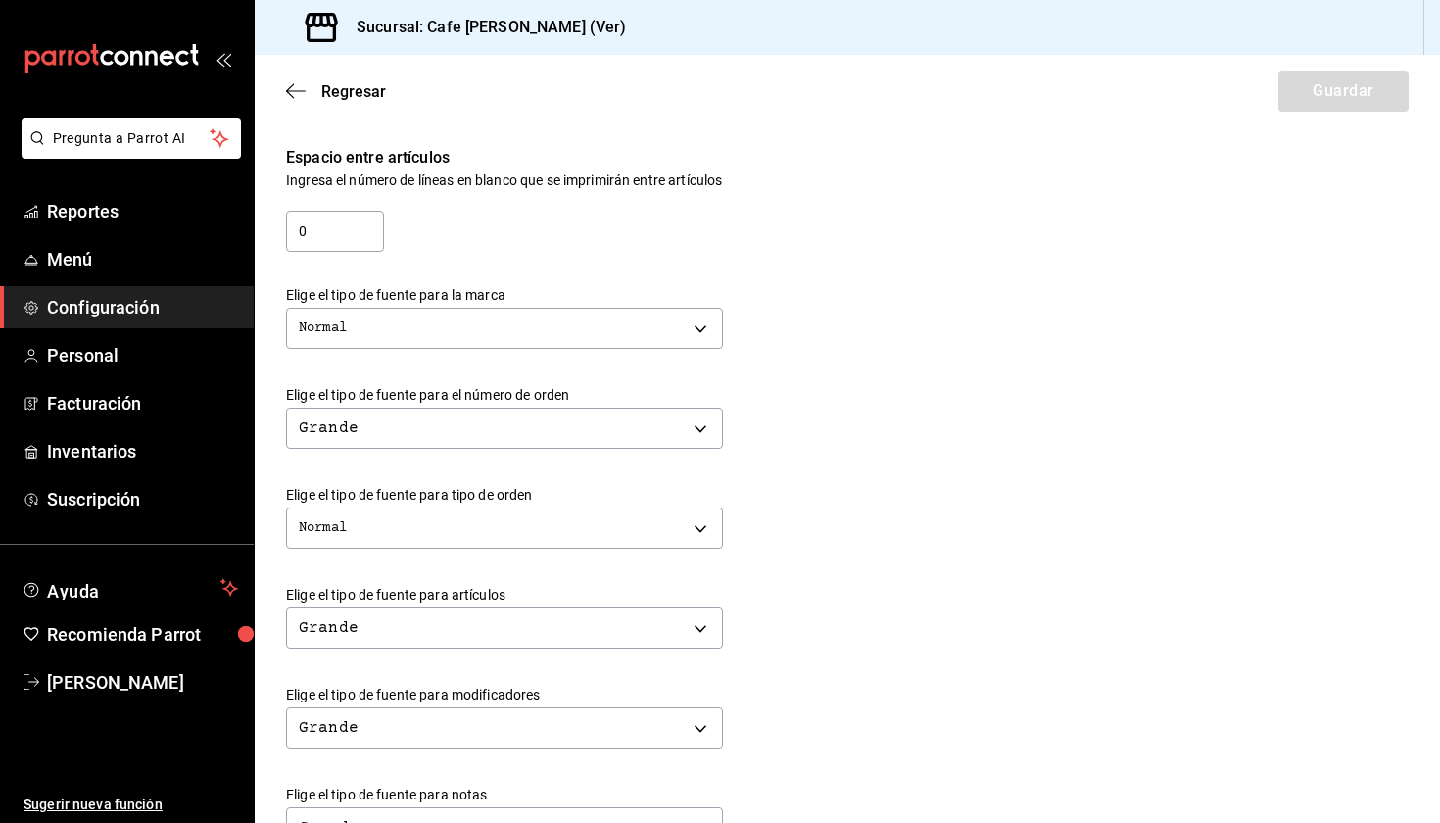
scroll to position [354, 0]
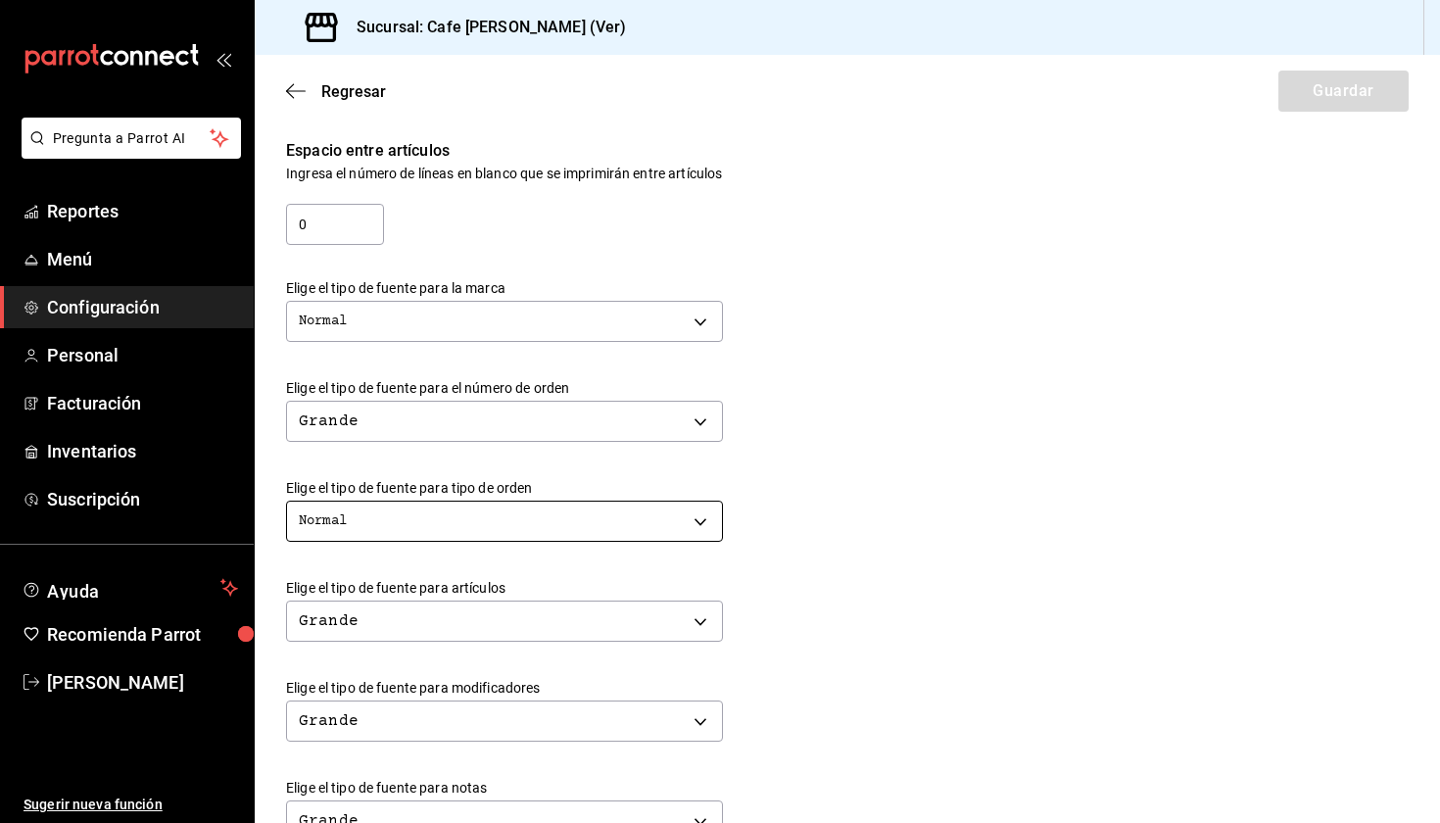
click at [656, 524] on body "Pregunta a Parrot AI Reportes Menú Configuración Personal Facturación Inventari…" at bounding box center [720, 411] width 1440 height 823
click at [656, 524] on div at bounding box center [720, 411] width 1440 height 823
click at [657, 524] on body "Pregunta a Parrot AI Reportes Menú Configuración Personal Facturación Inventari…" at bounding box center [720, 411] width 1440 height 823
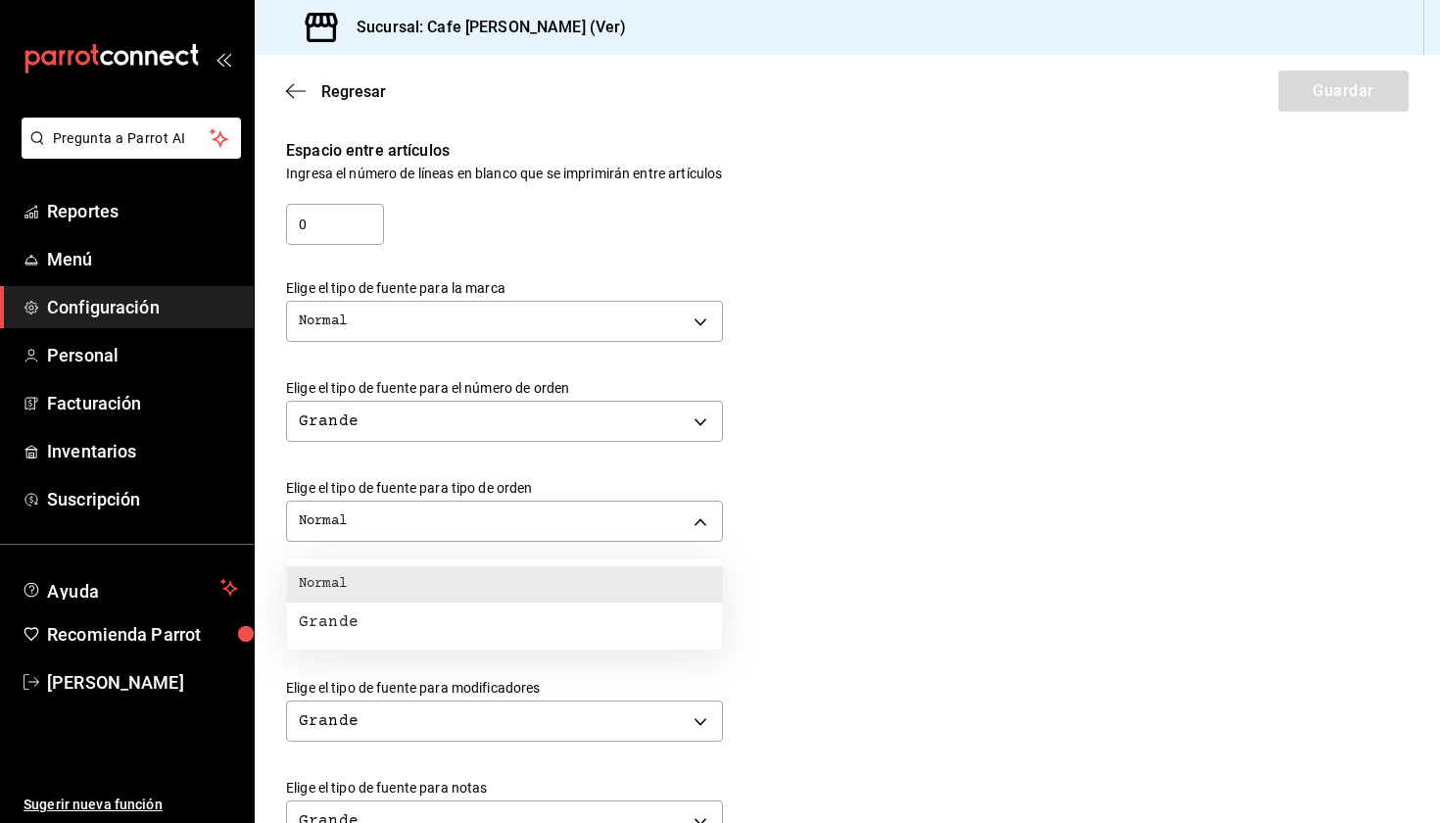
click at [599, 618] on li "Grande" at bounding box center [504, 621] width 435 height 39
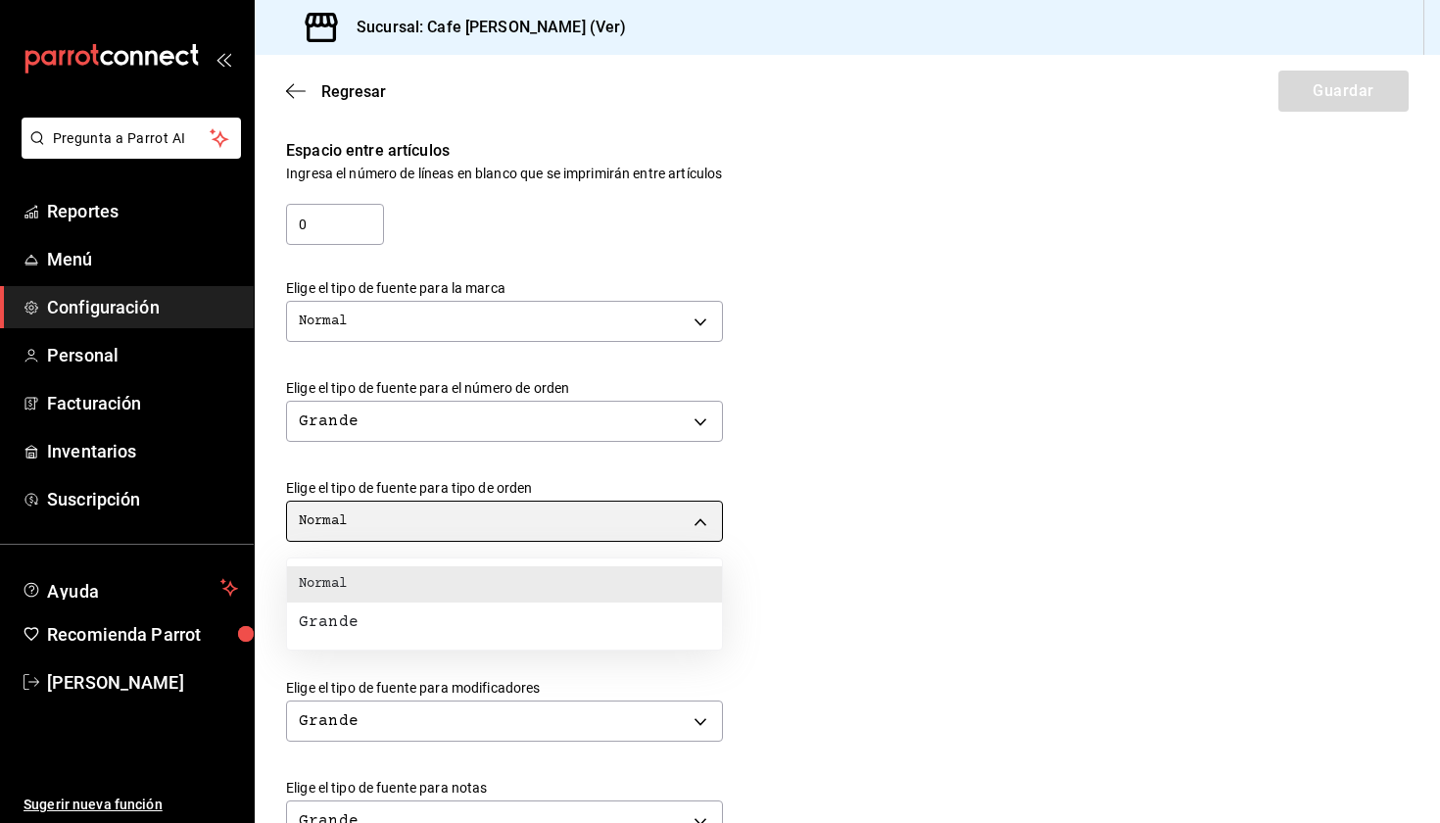
type input "BIG"
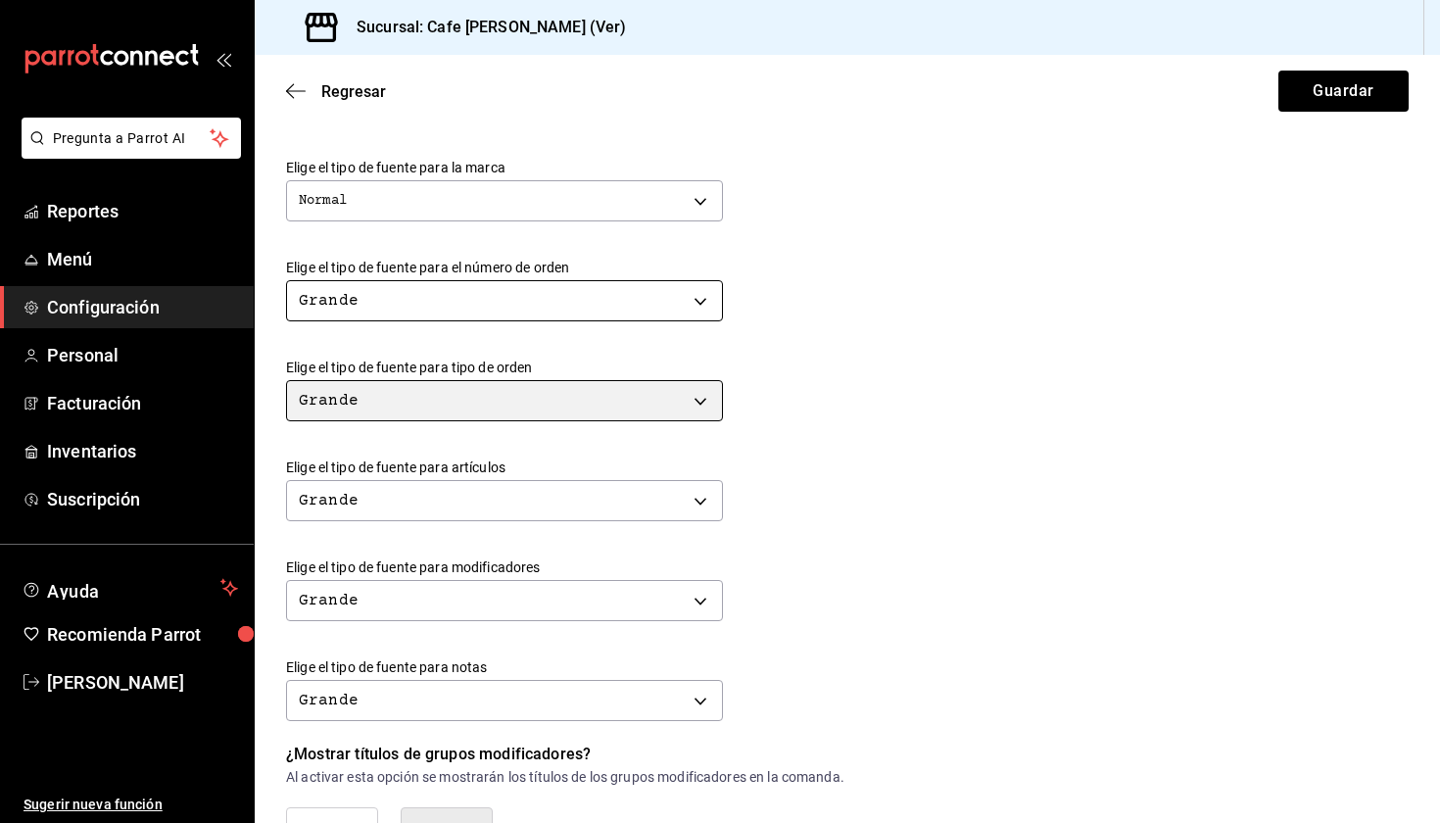
scroll to position [373, 0]
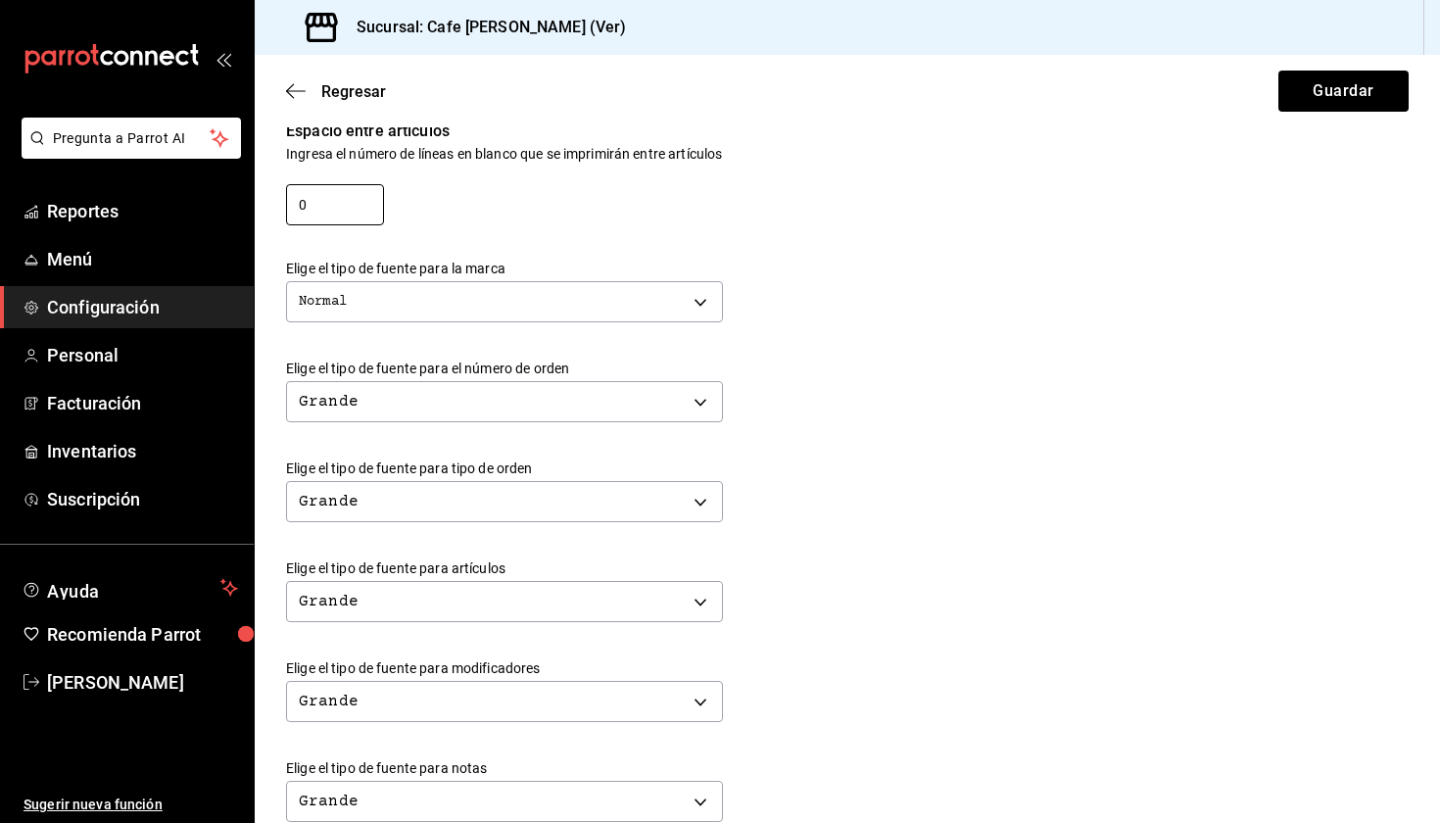
click at [319, 220] on input "0" at bounding box center [335, 204] width 98 height 41
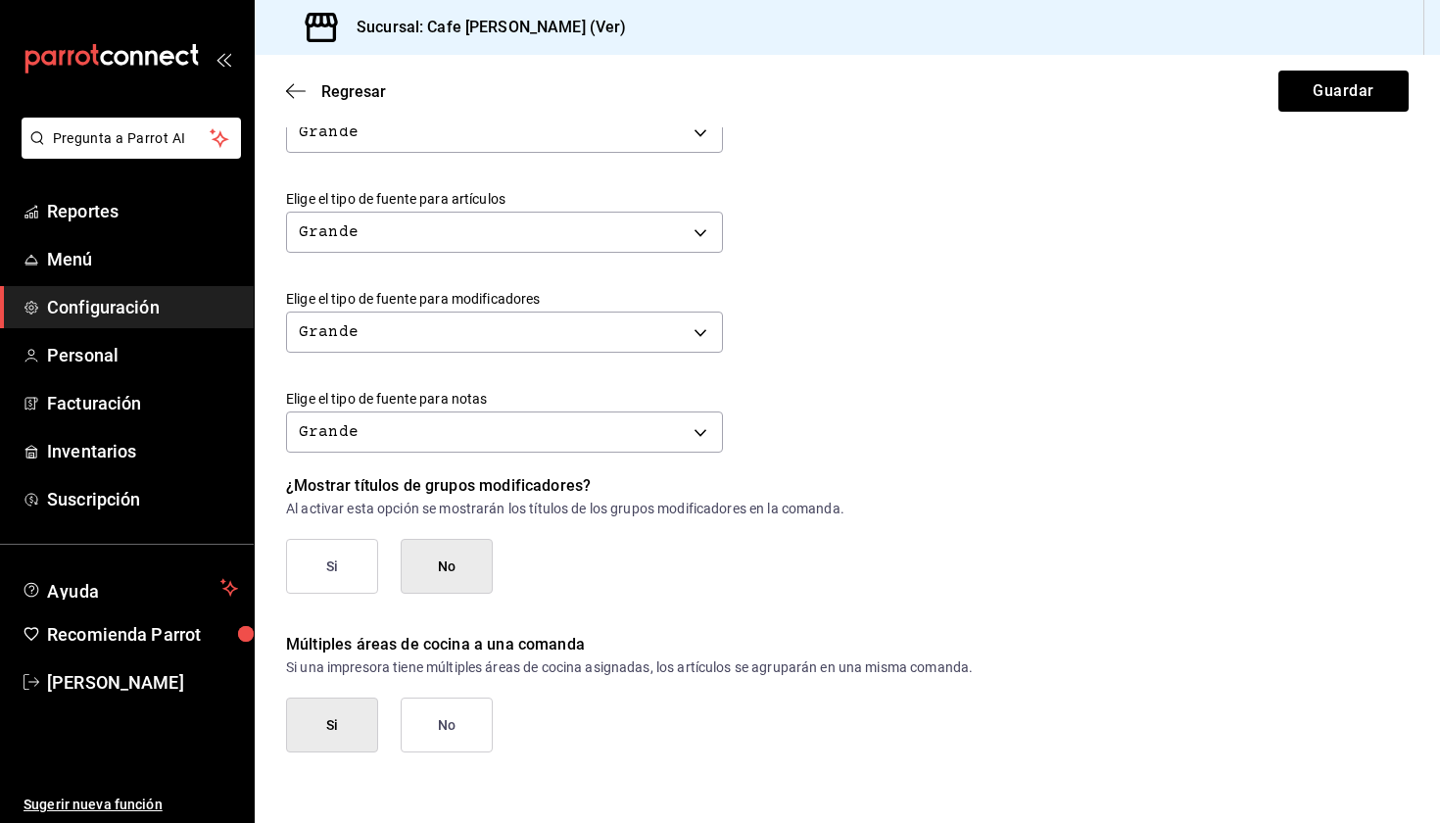
scroll to position [742, 0]
type input "1"
click at [1354, 89] on button "Guardar" at bounding box center [1343, 91] width 130 height 41
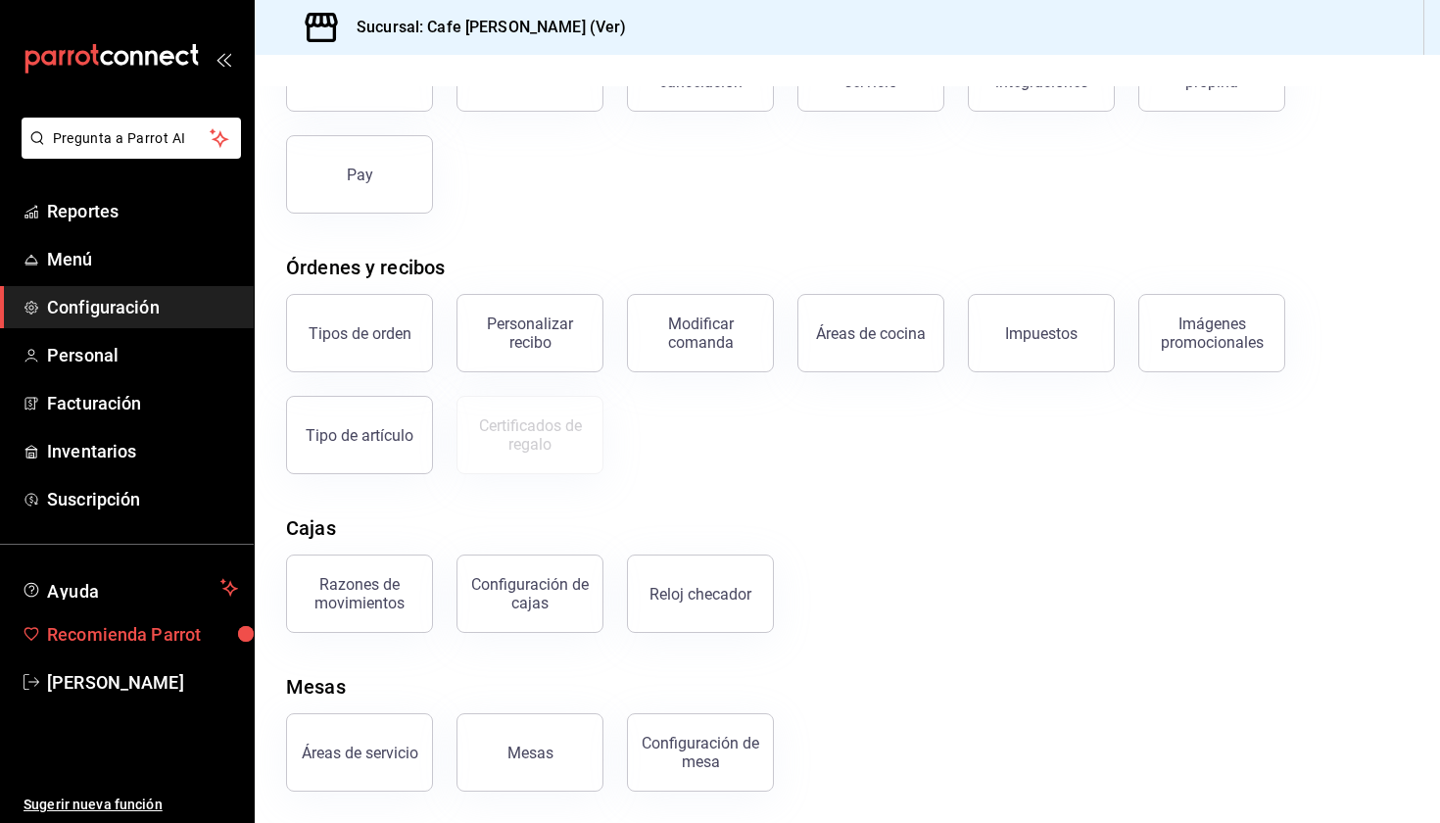
click at [184, 641] on span "Recomienda Parrot" at bounding box center [142, 634] width 191 height 26
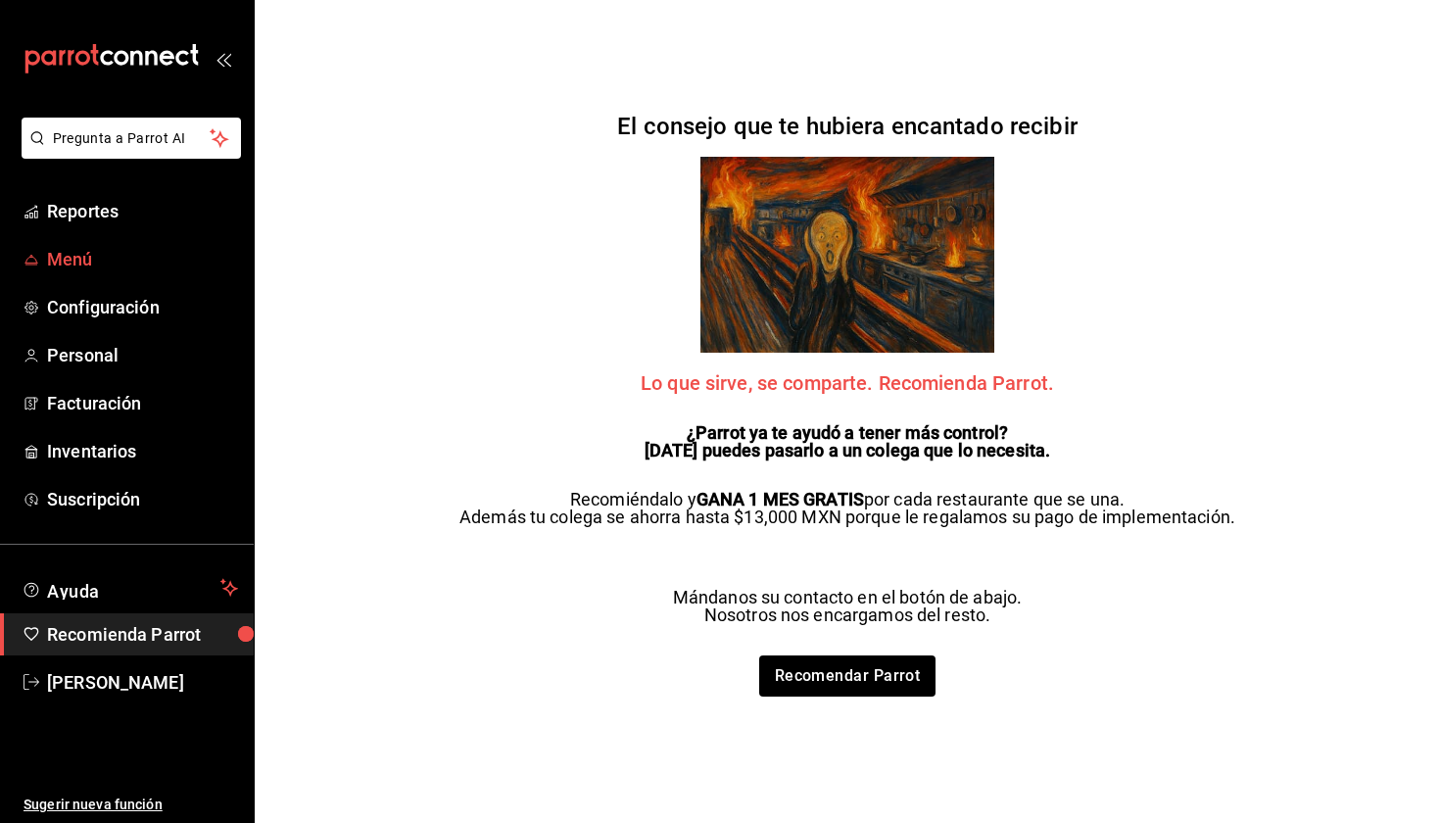
click at [78, 261] on span "Menú" at bounding box center [142, 259] width 191 height 26
